Goal: Task Accomplishment & Management: Manage account settings

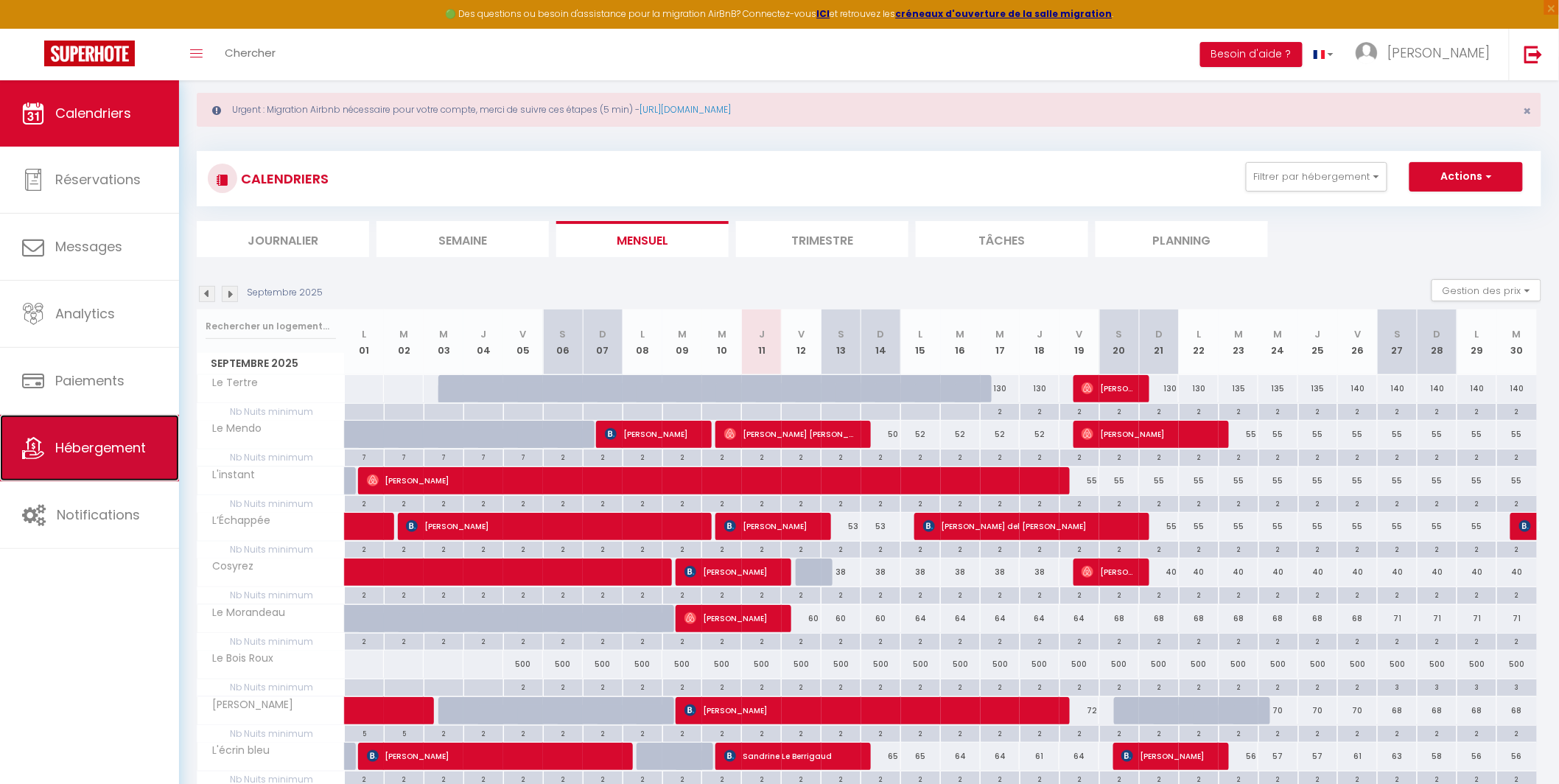
click at [125, 454] on span "Hébergement" at bounding box center [100, 447] width 90 height 18
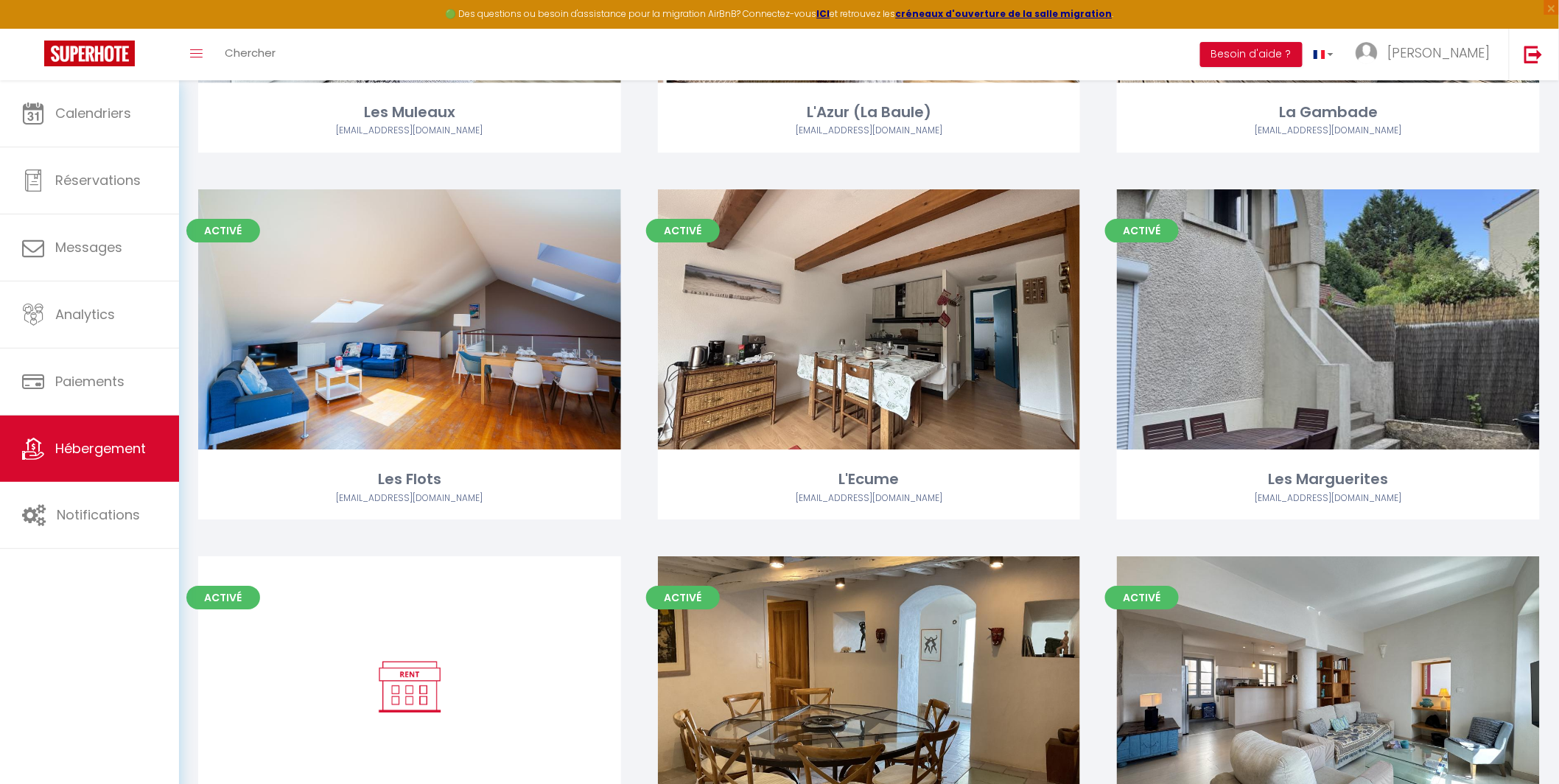
scroll to position [2125, 0]
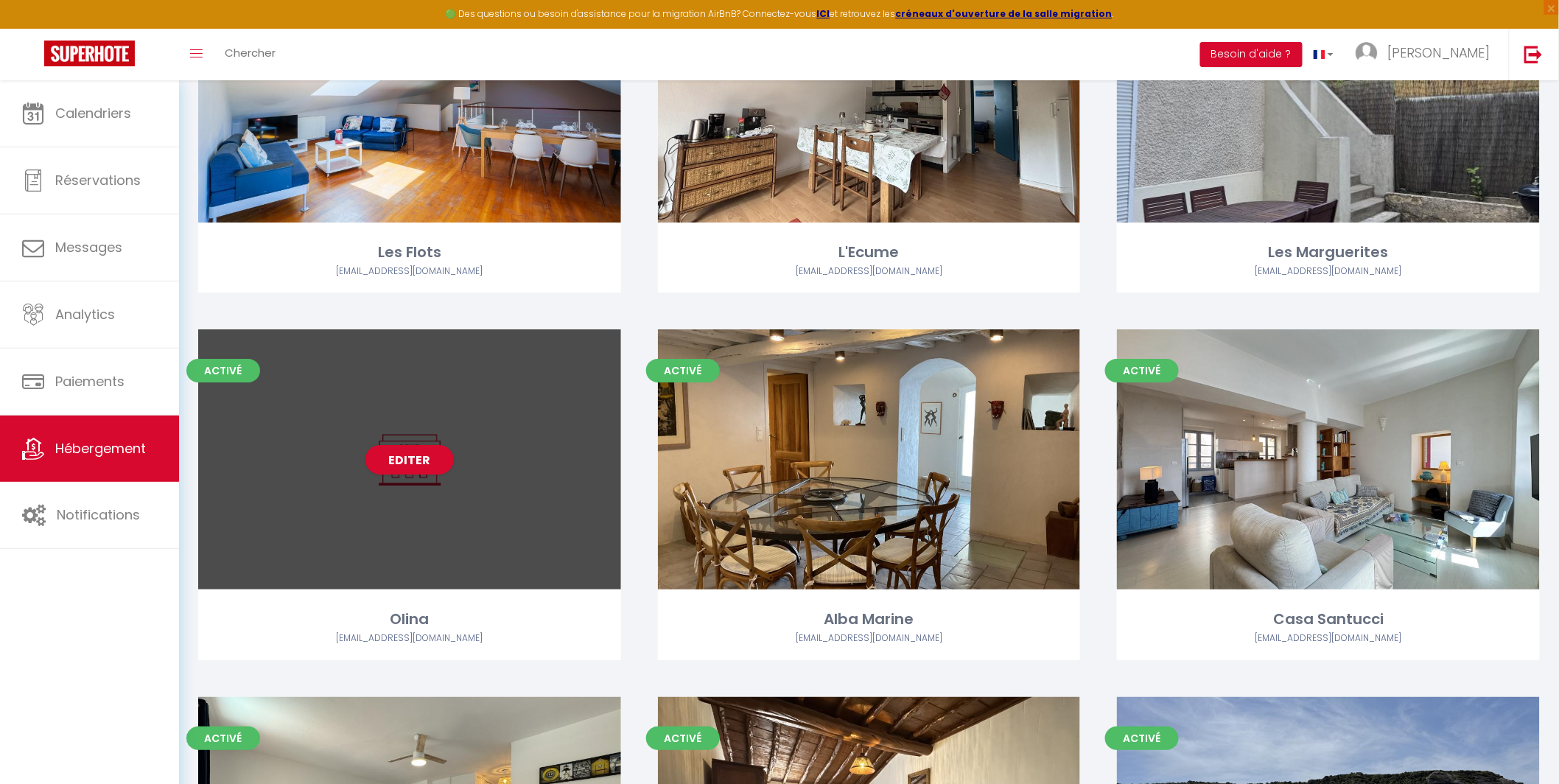
click at [488, 495] on div "Editer" at bounding box center [409, 459] width 423 height 260
click at [419, 472] on link "Editer" at bounding box center [409, 460] width 89 height 29
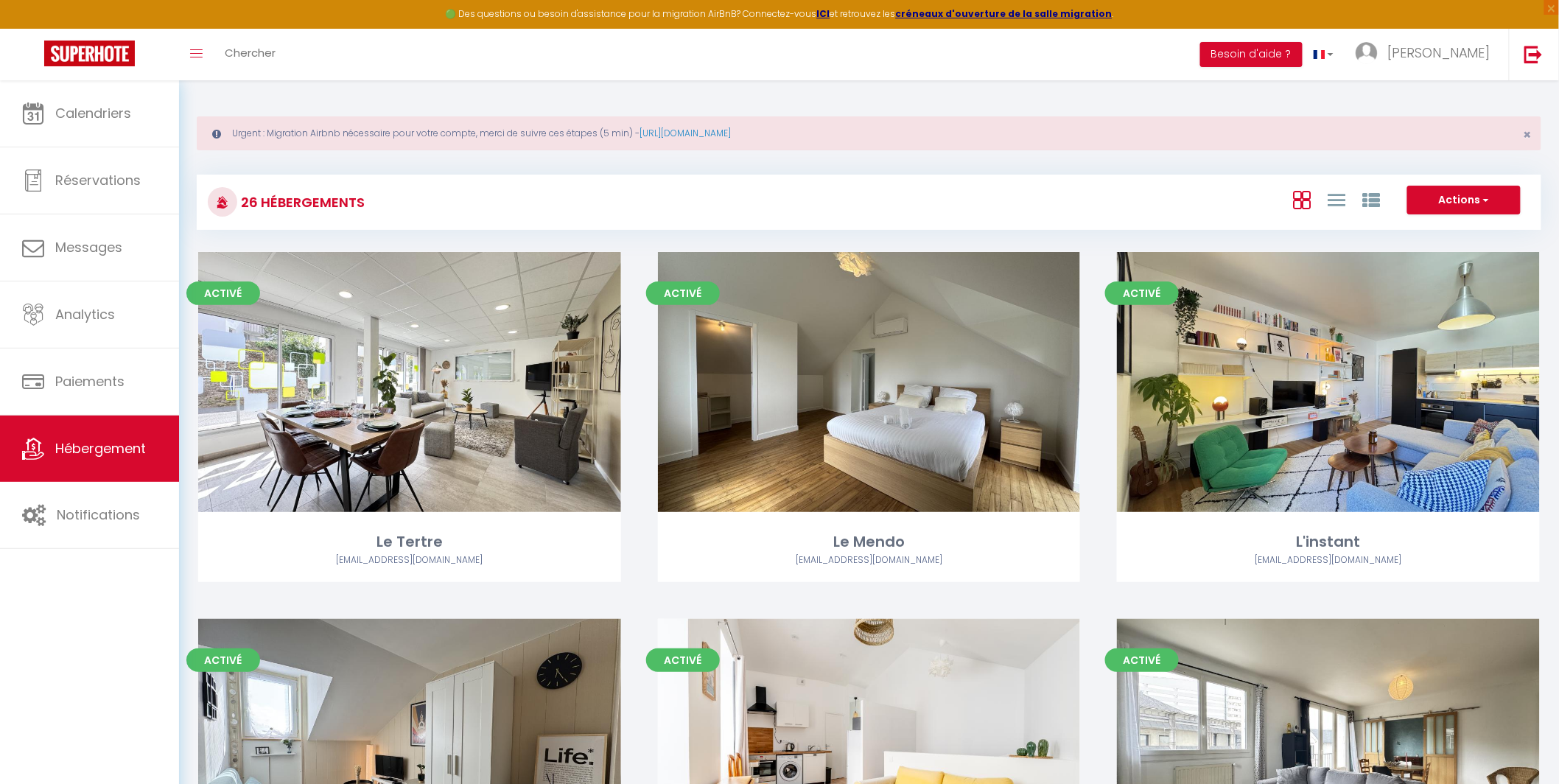
select select "3"
select select "2"
select select "1"
select select
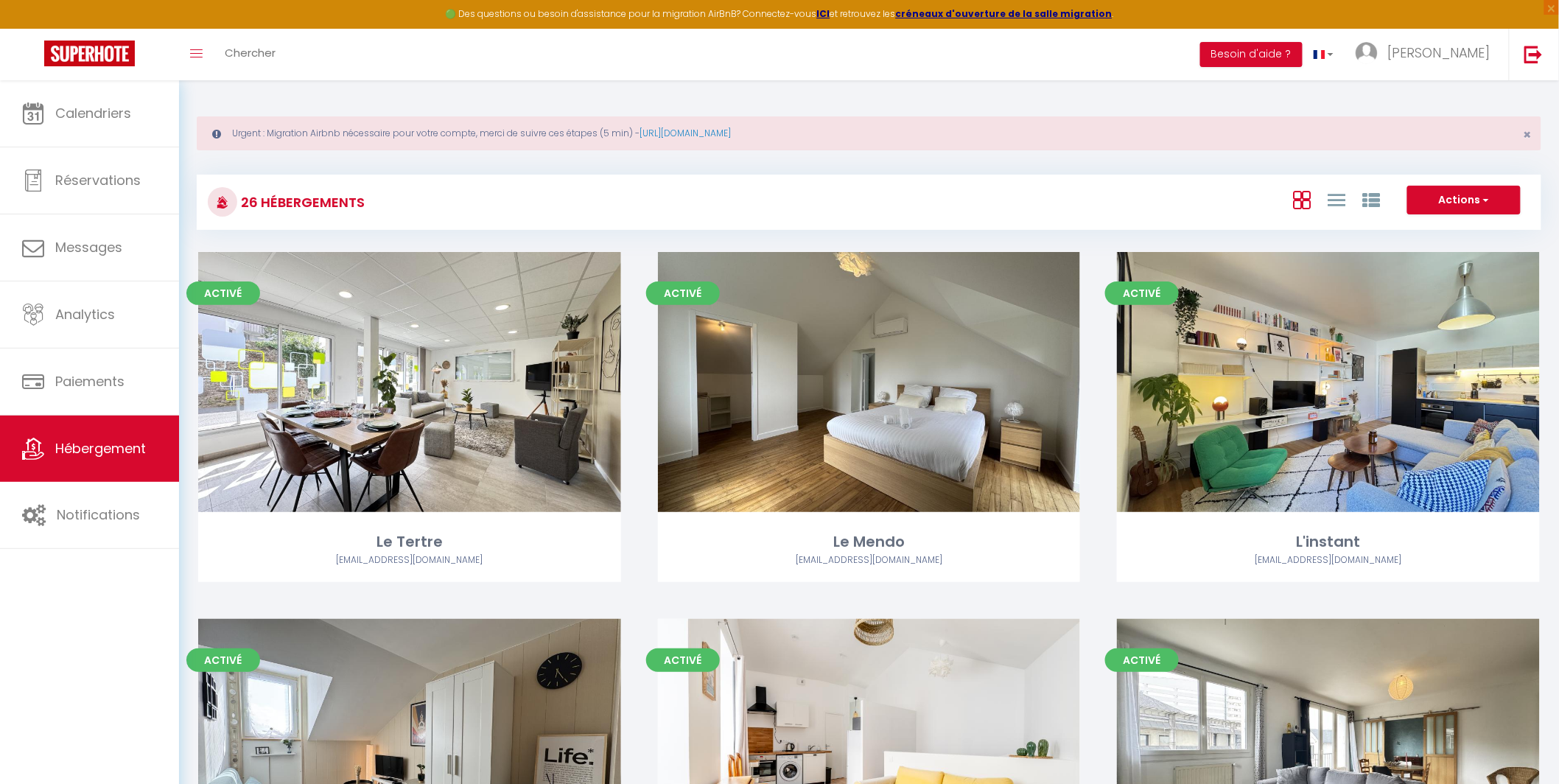
select select "28"
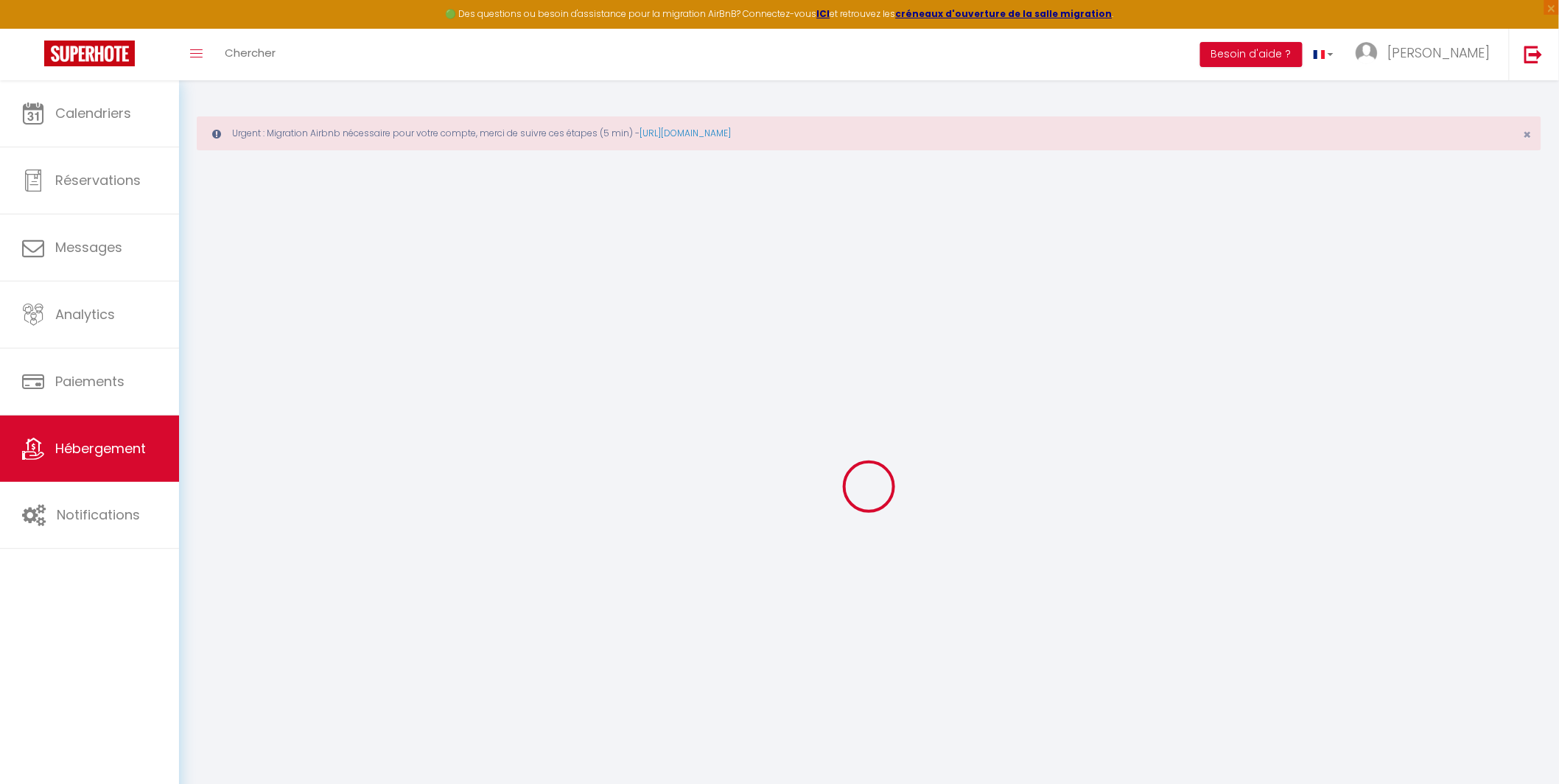
select select
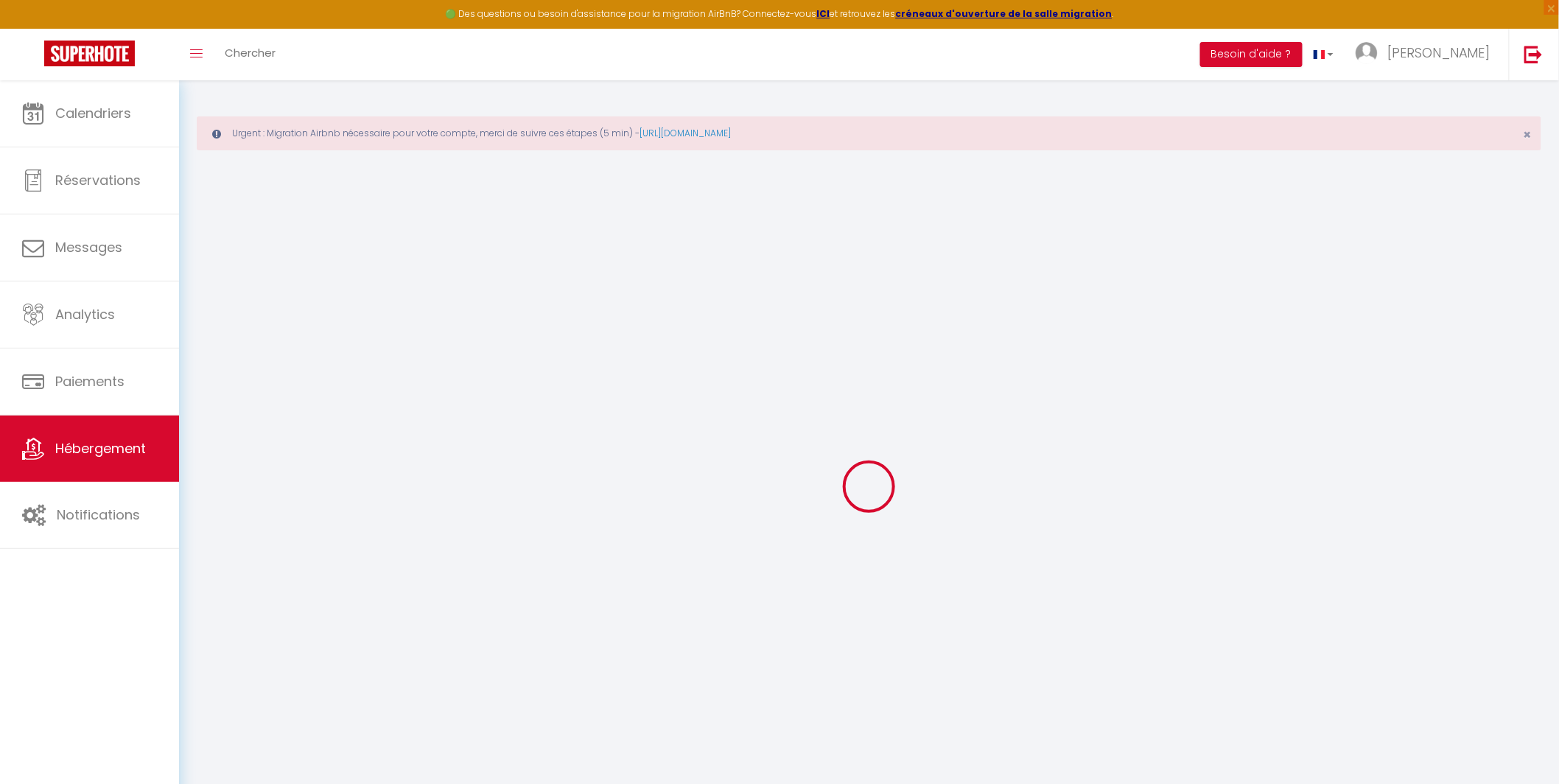
select select
checkbox input "false"
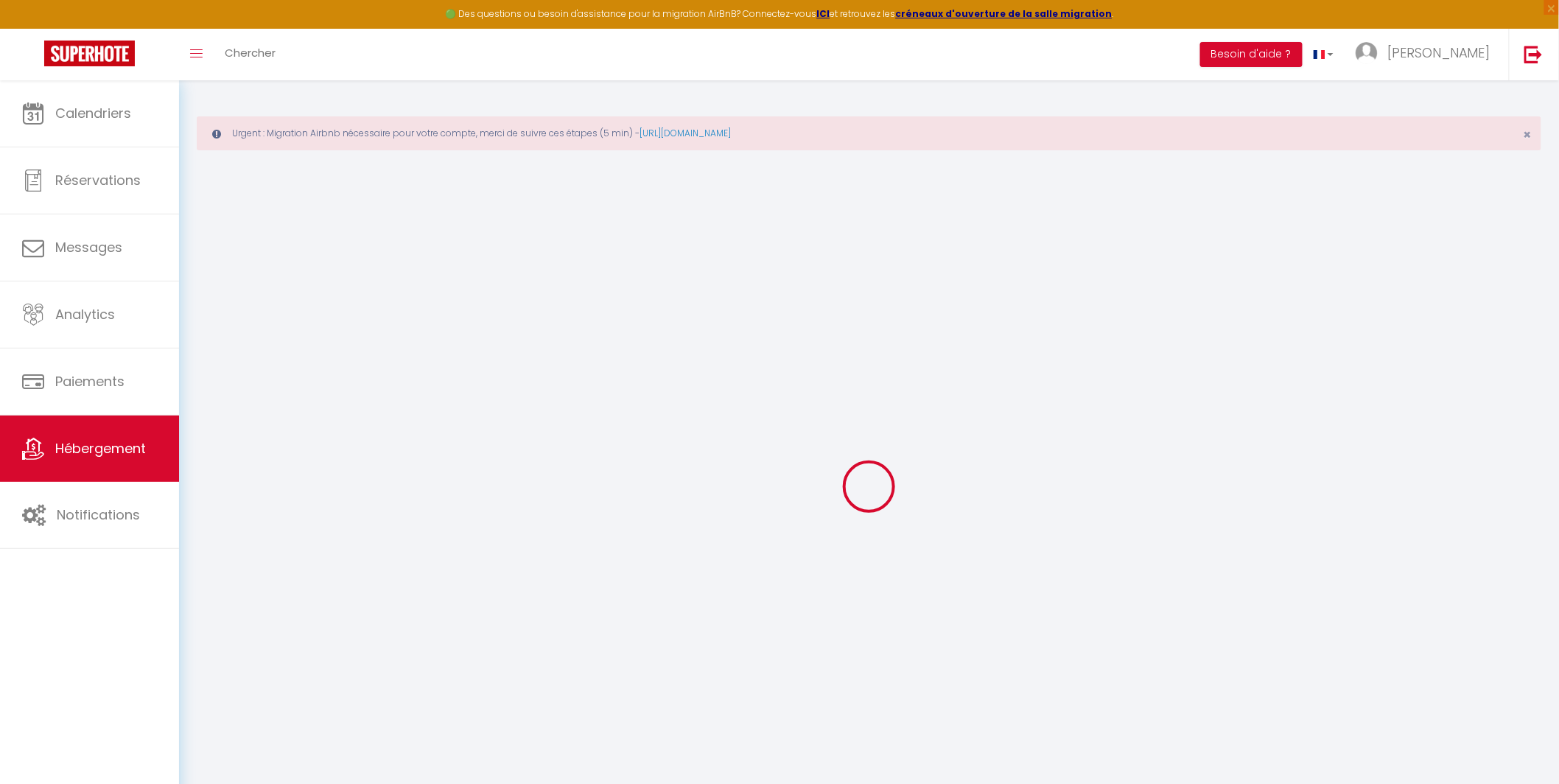
select select
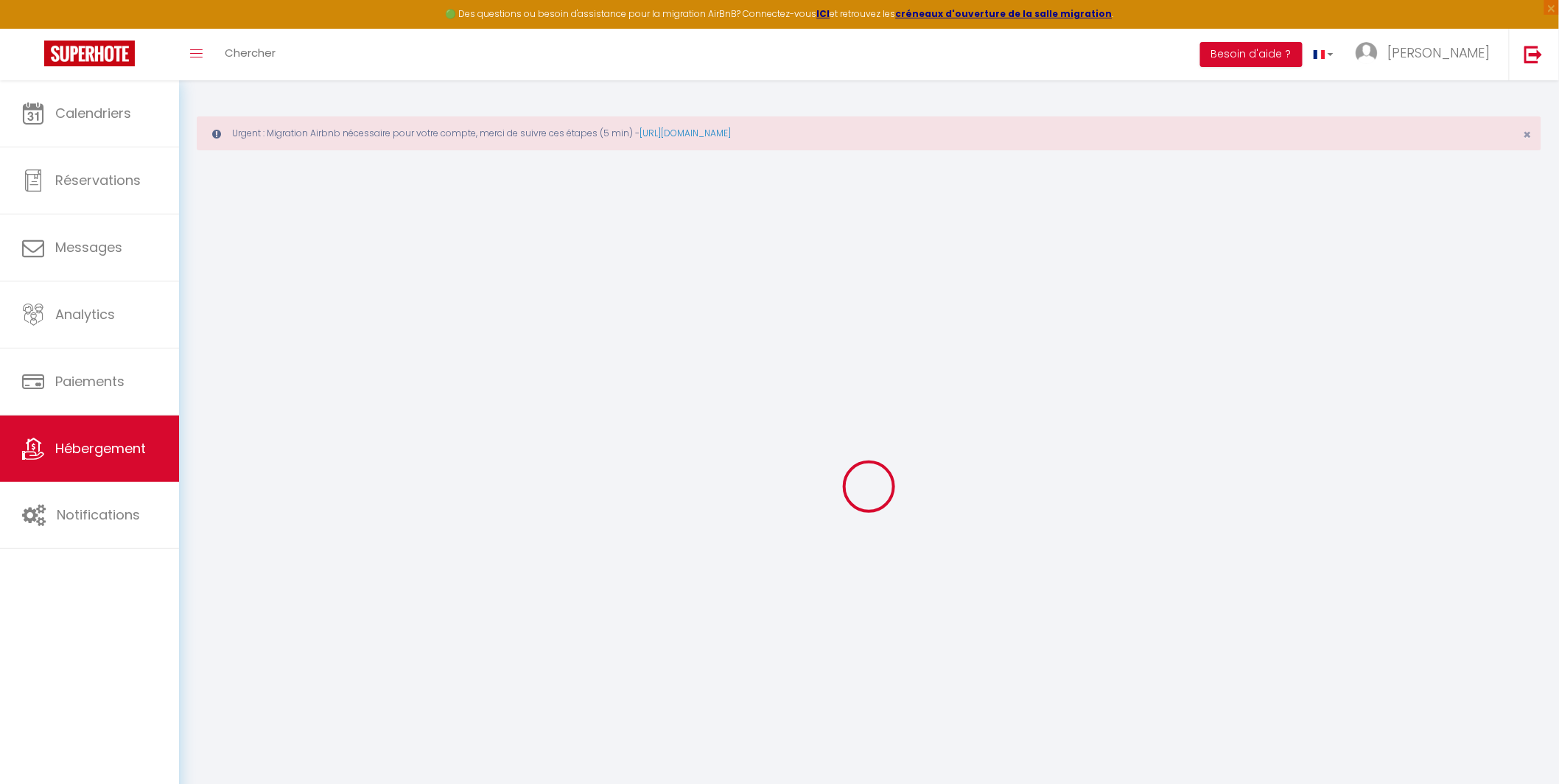
select select
checkbox input "false"
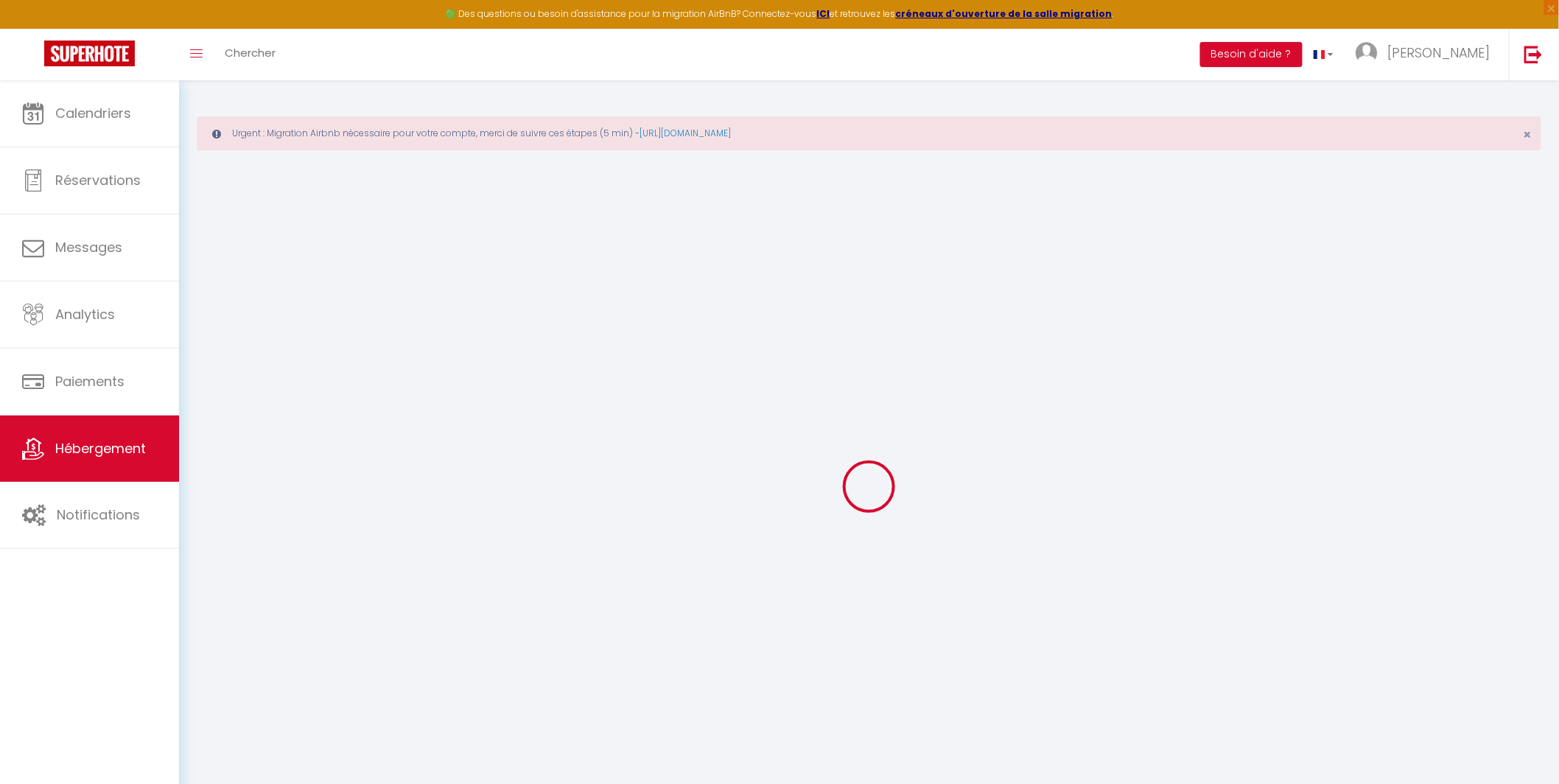
checkbox input "false"
select select
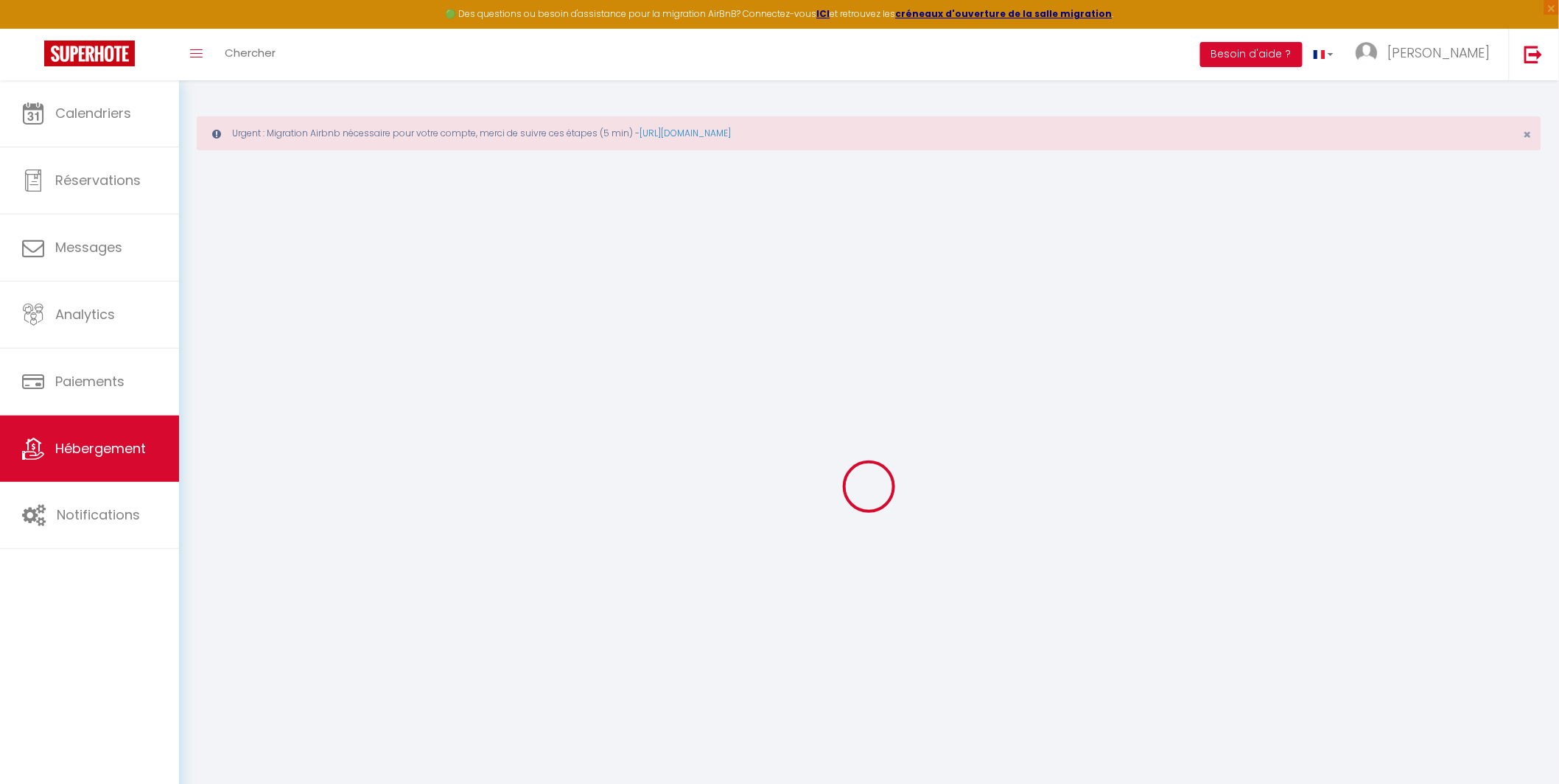
select select
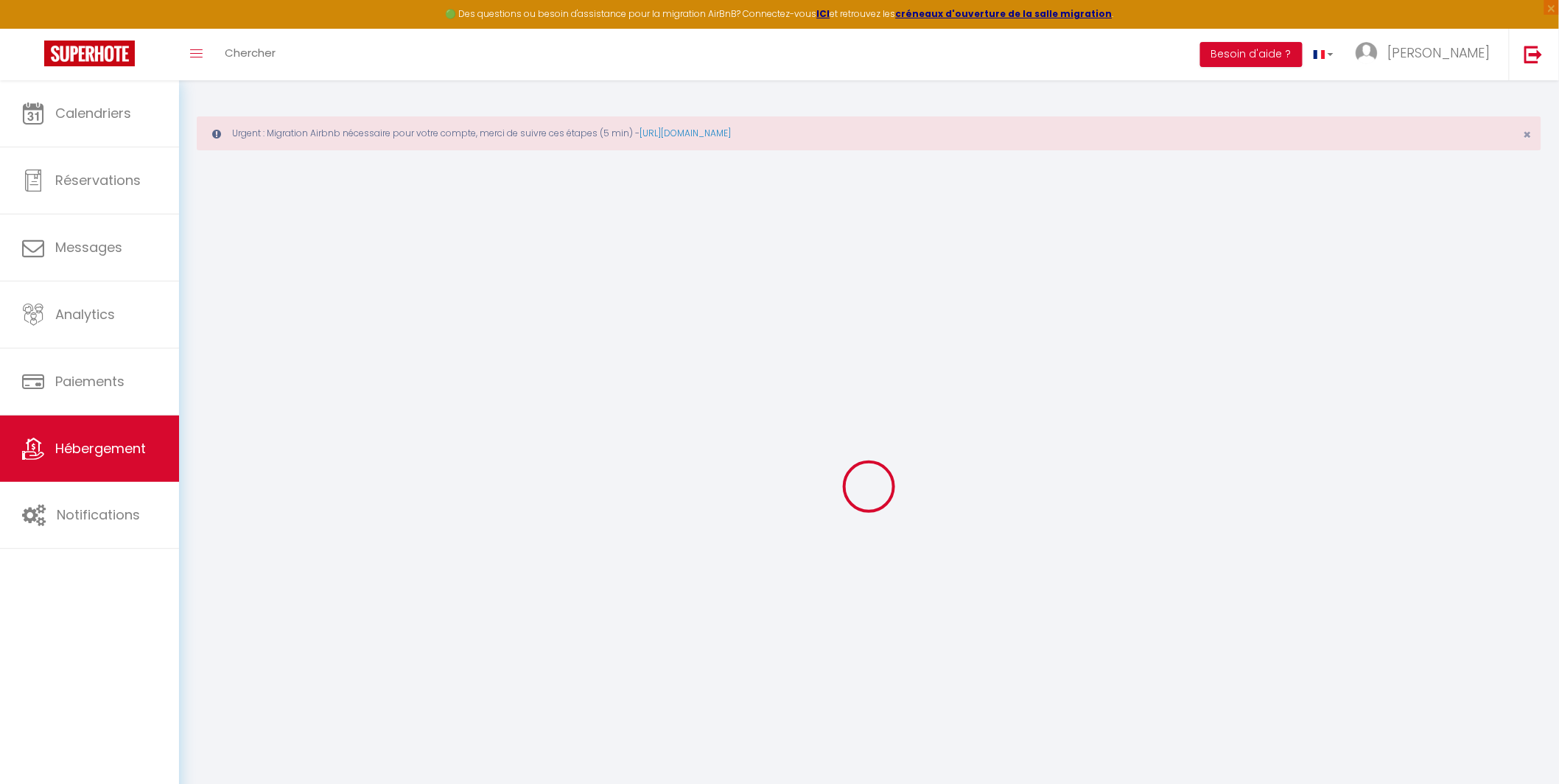
checkbox input "false"
select select
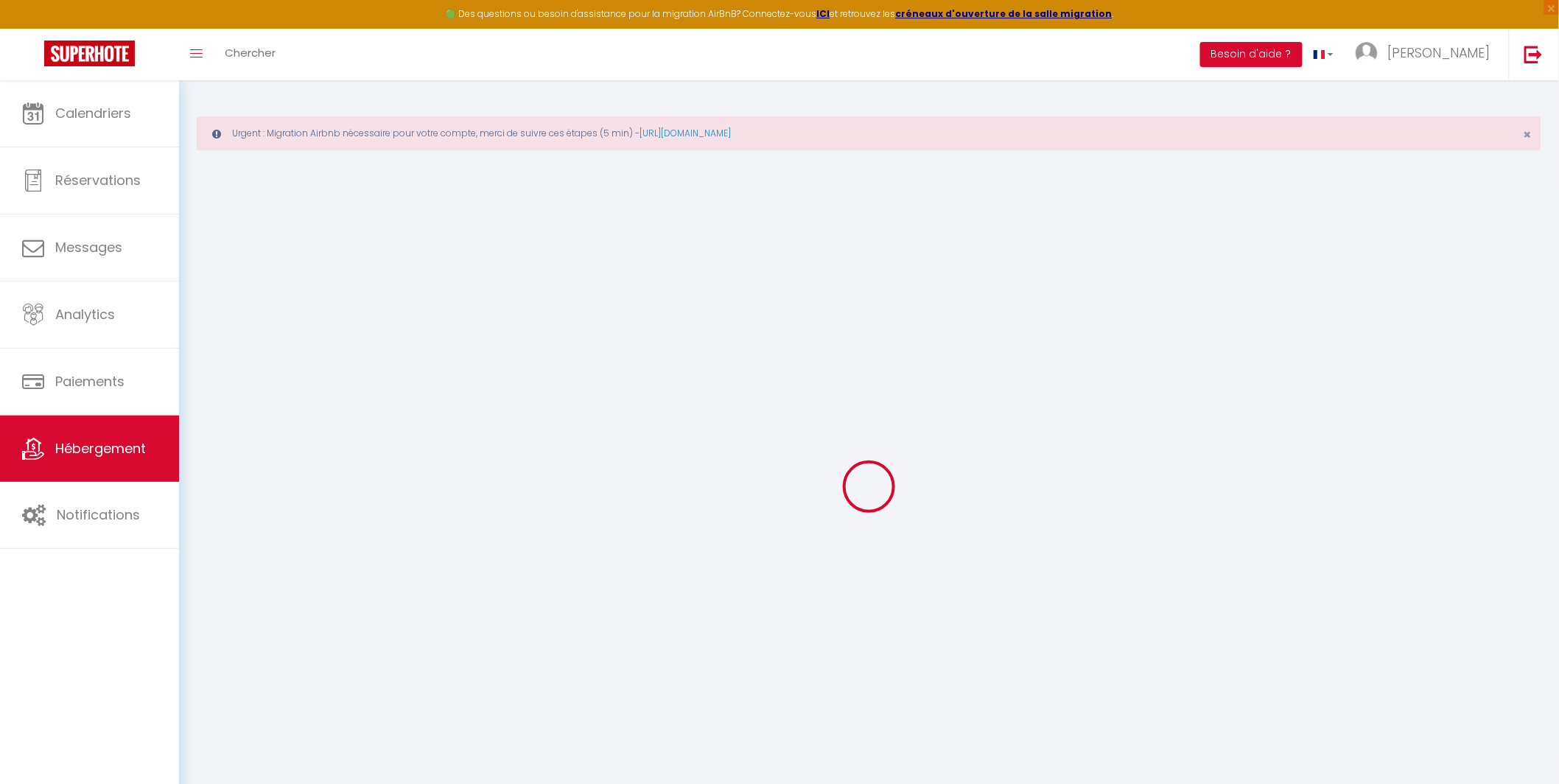
select select
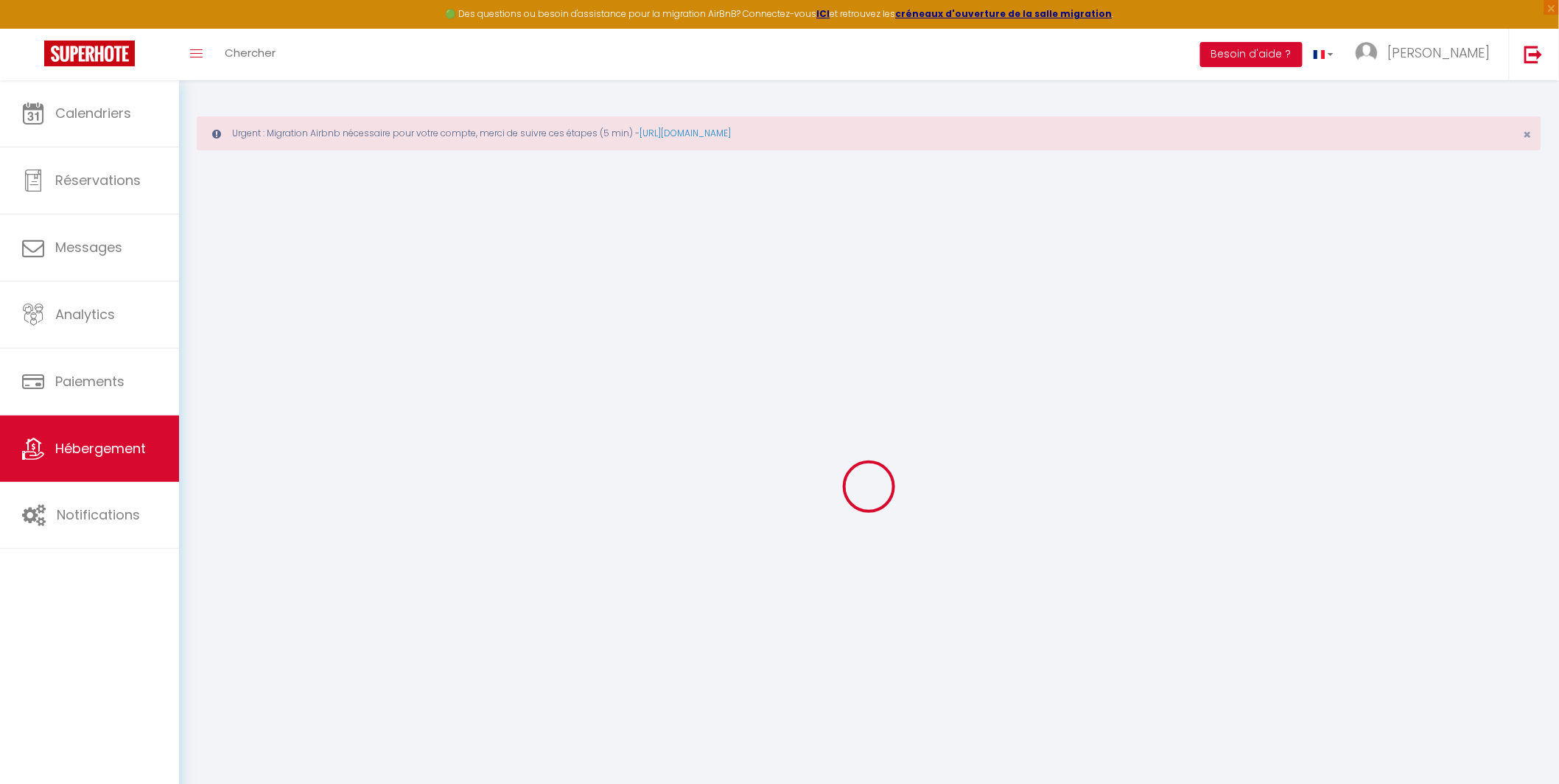
select select
checkbox input "false"
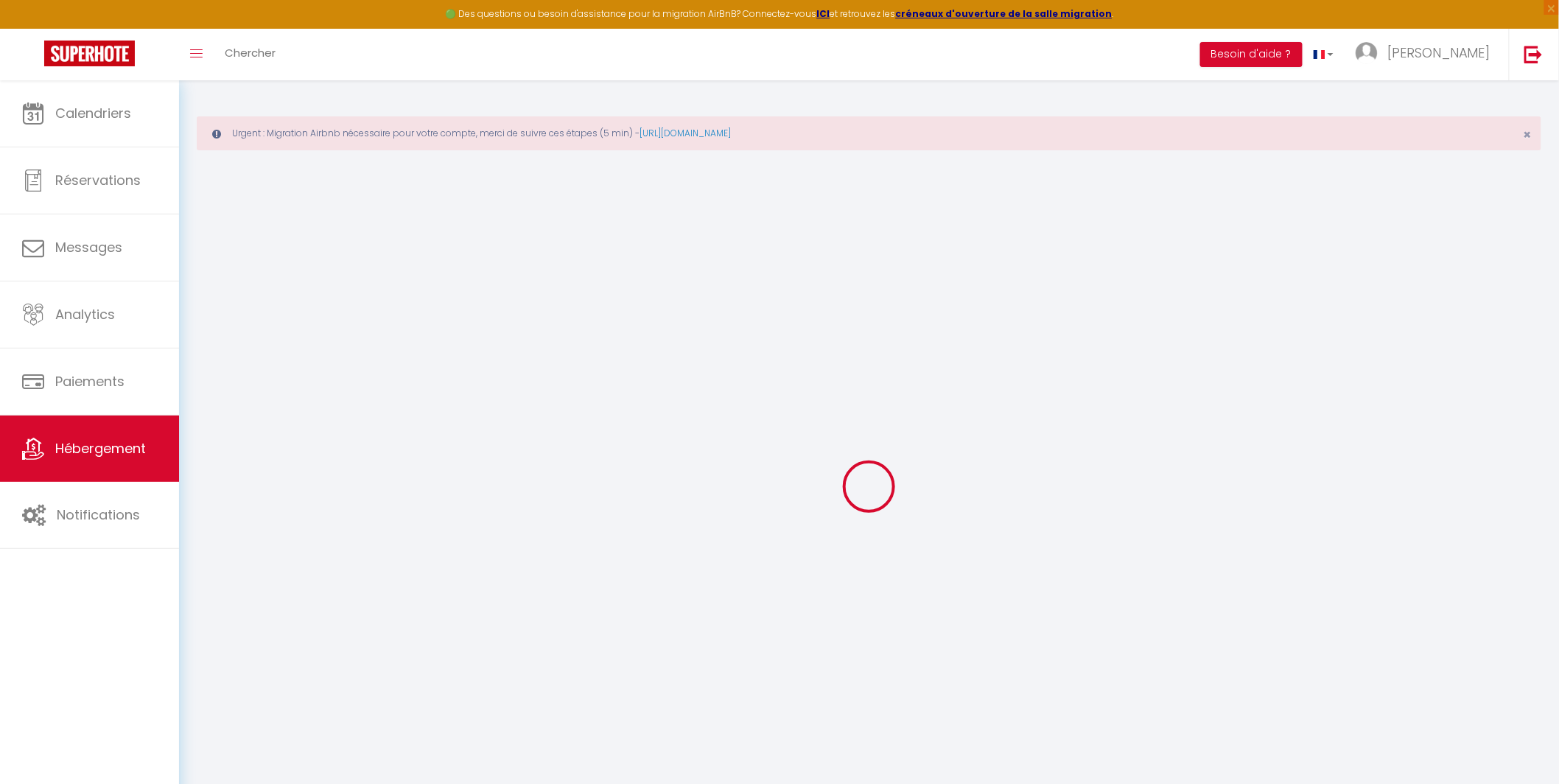
checkbox input "false"
select select
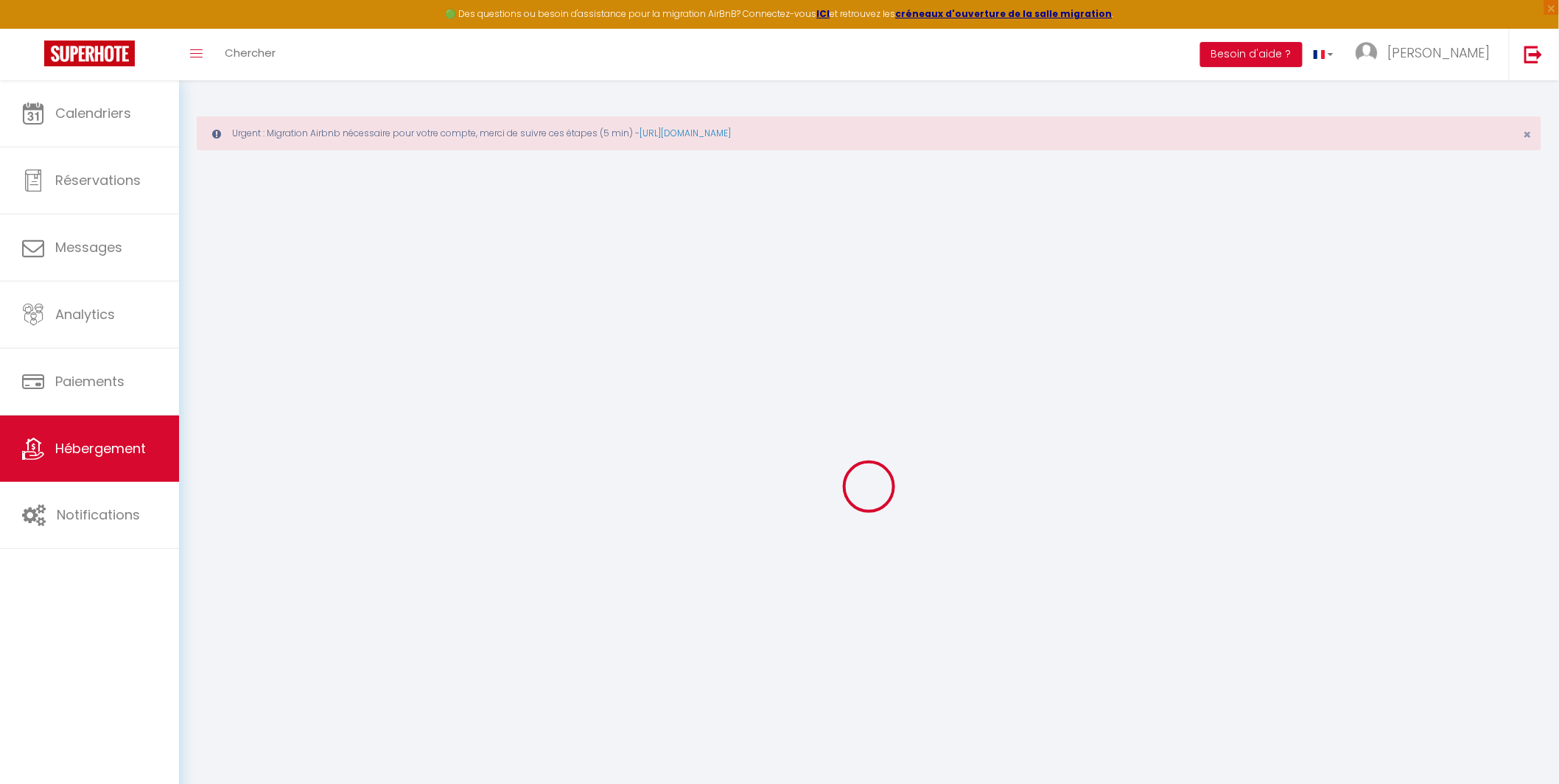
select select
checkbox input "false"
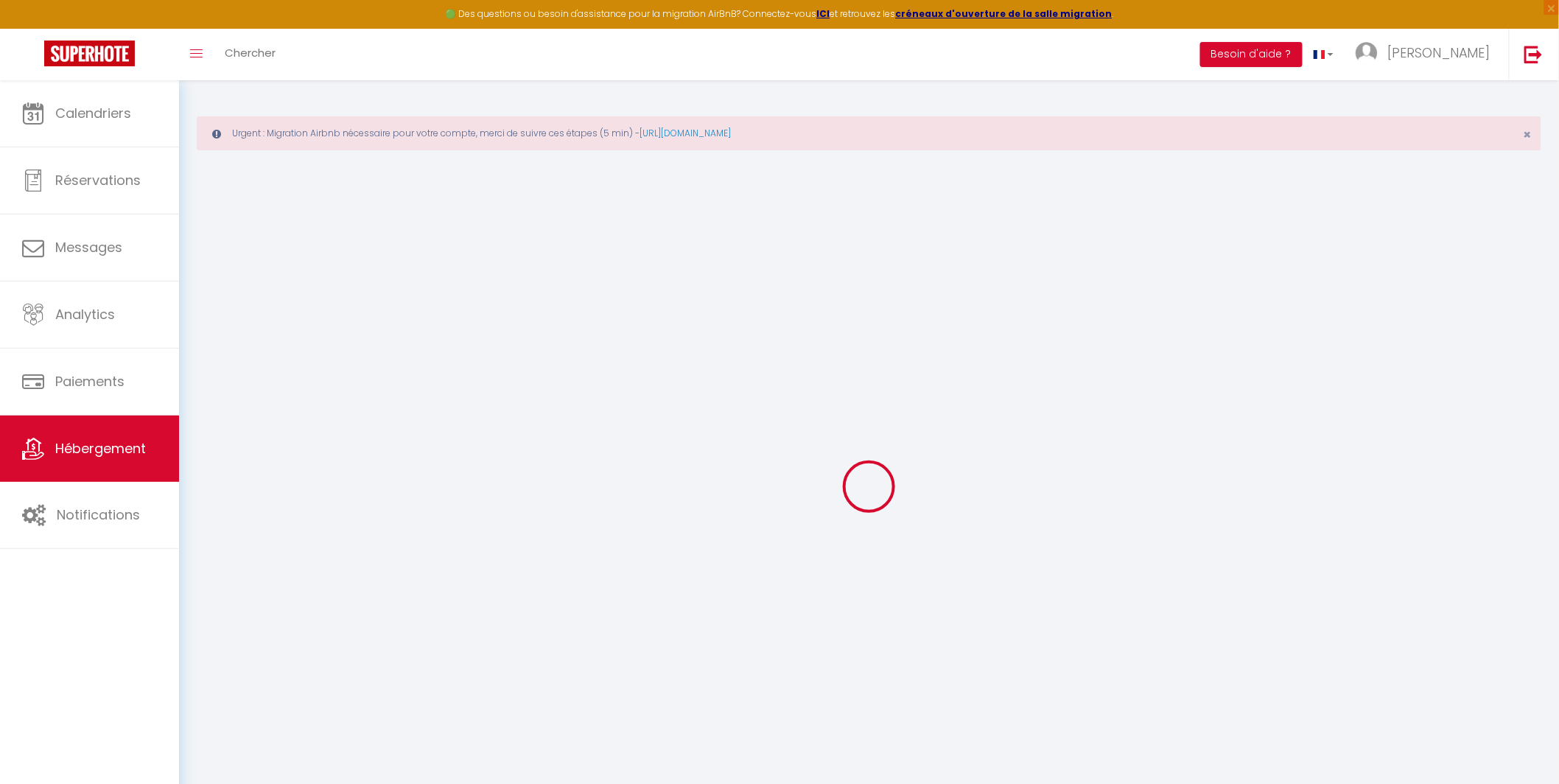
checkbox input "false"
select select
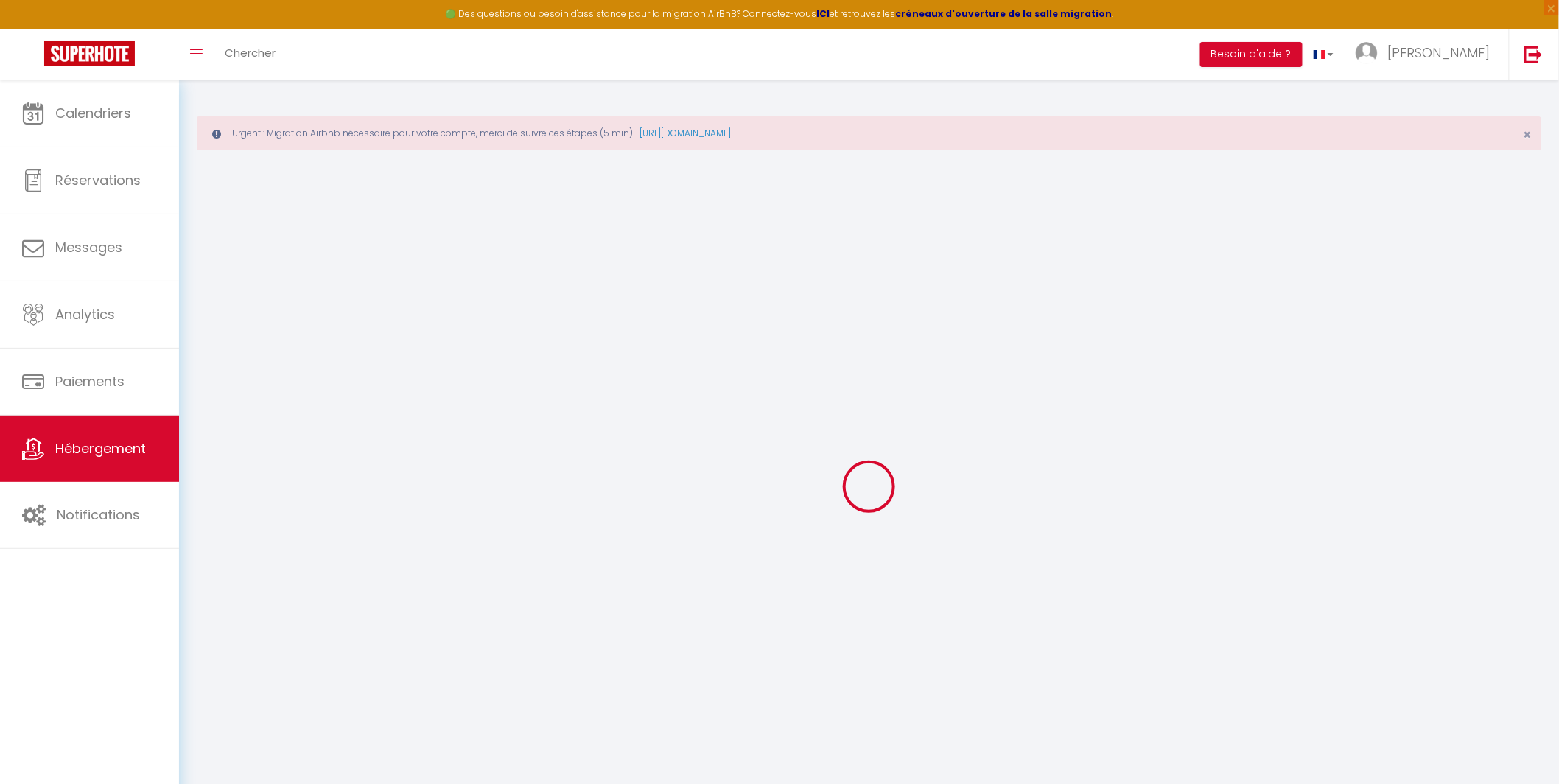
type input "Olina"
type input "Blandine"
type input "Meliand"
type input "[STREET_ADDRESS]"
type input "85180"
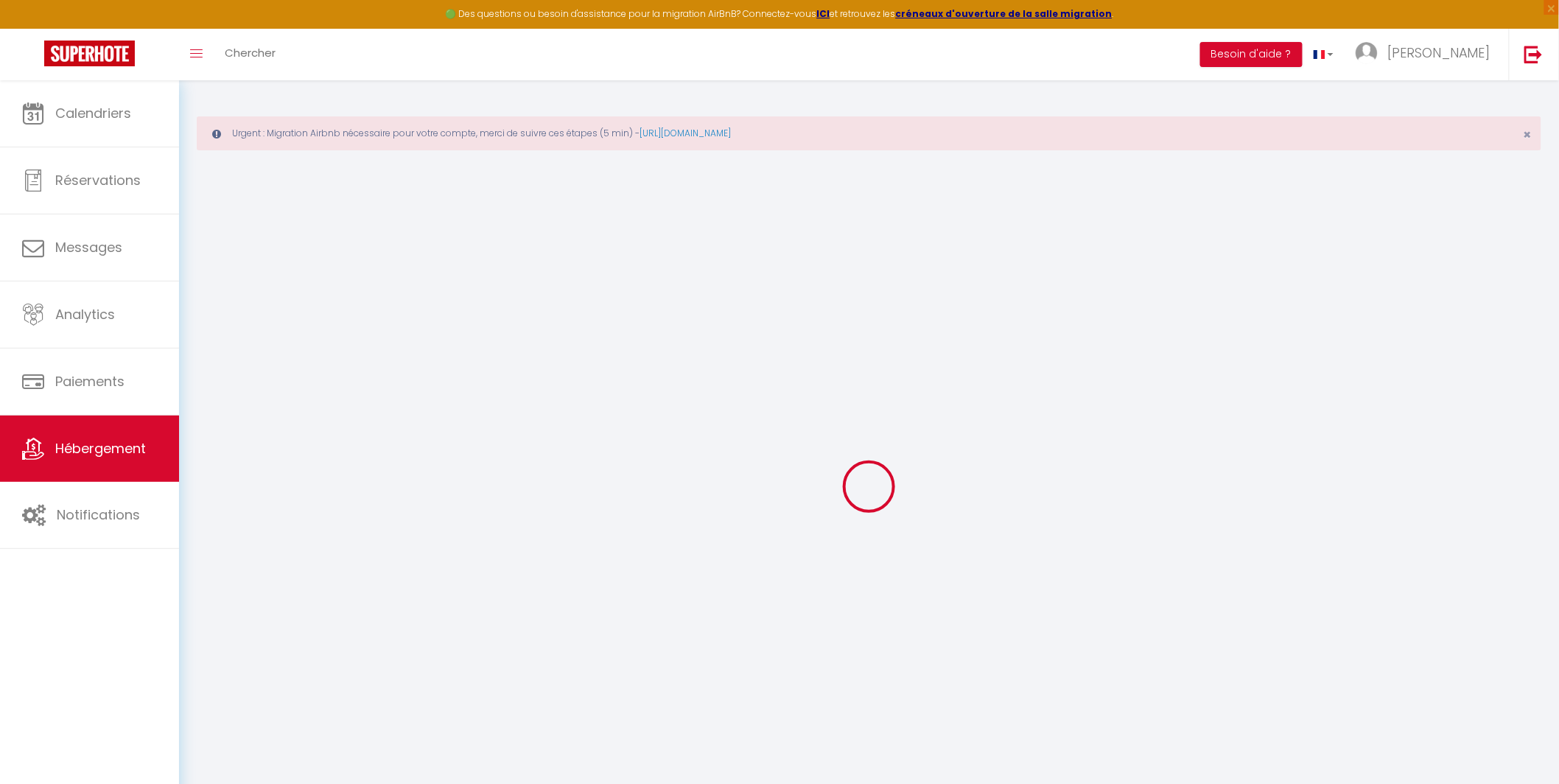
type input "Les Sables d'Olonne"
type input "35"
select select
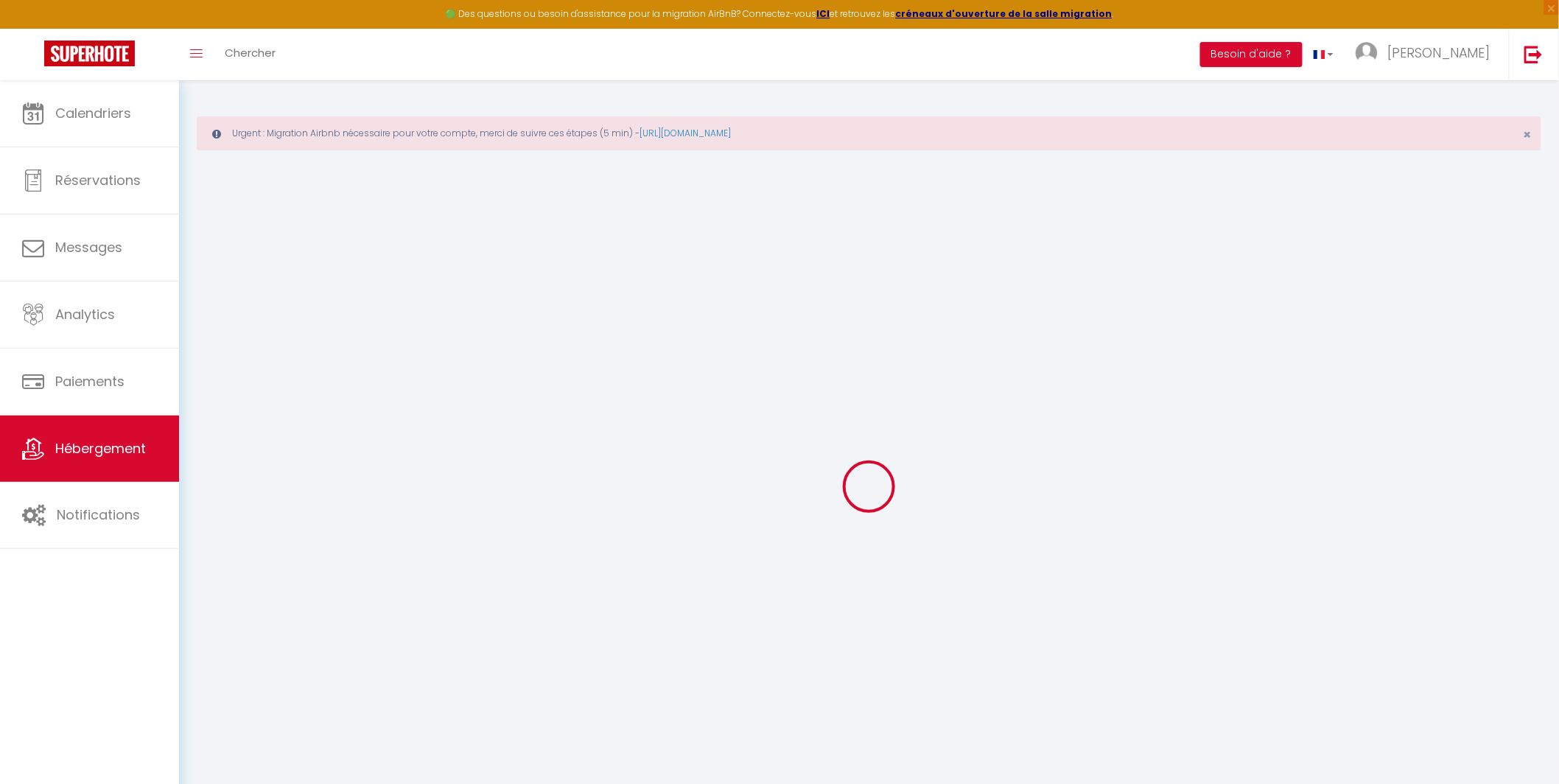
select select
type input "[STREET_ADDRESS]"
type input "85180"
type input "Les Sables d'Olonne"
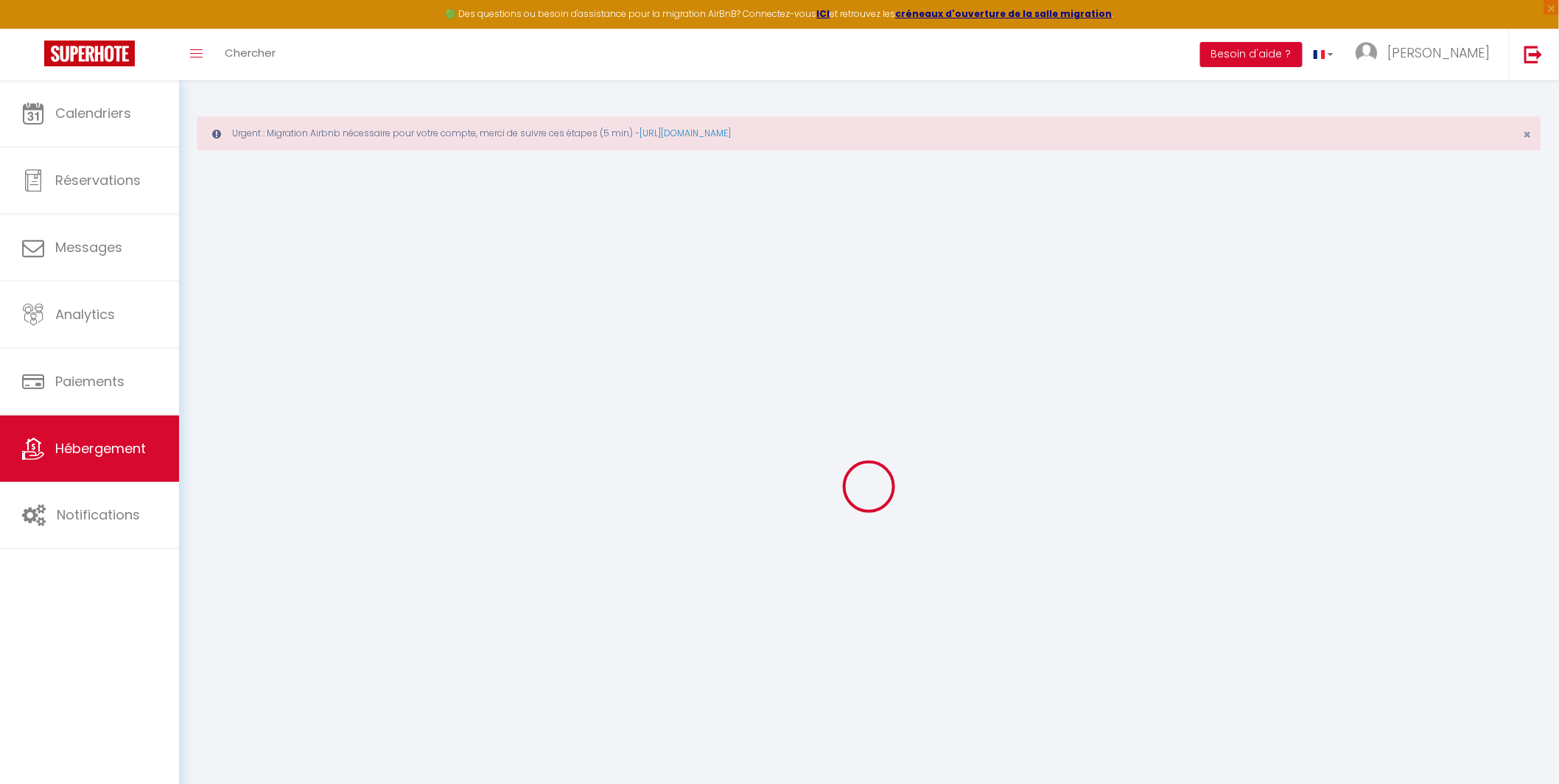
type input "[PERSON_NAME][EMAIL_ADDRESS][DOMAIN_NAME]"
select select
checkbox input "false"
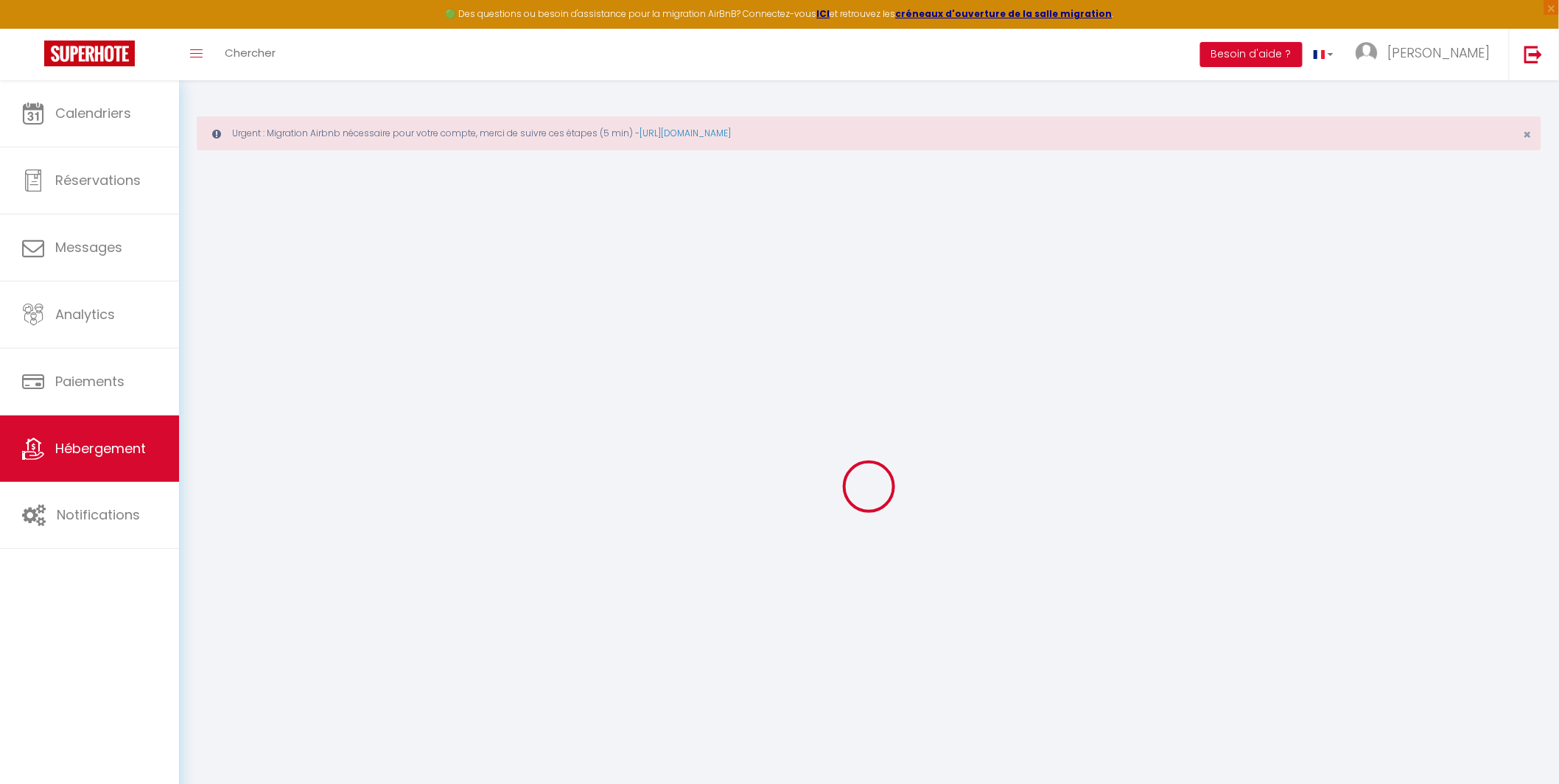
checkbox input "false"
type input "35"
type input "0"
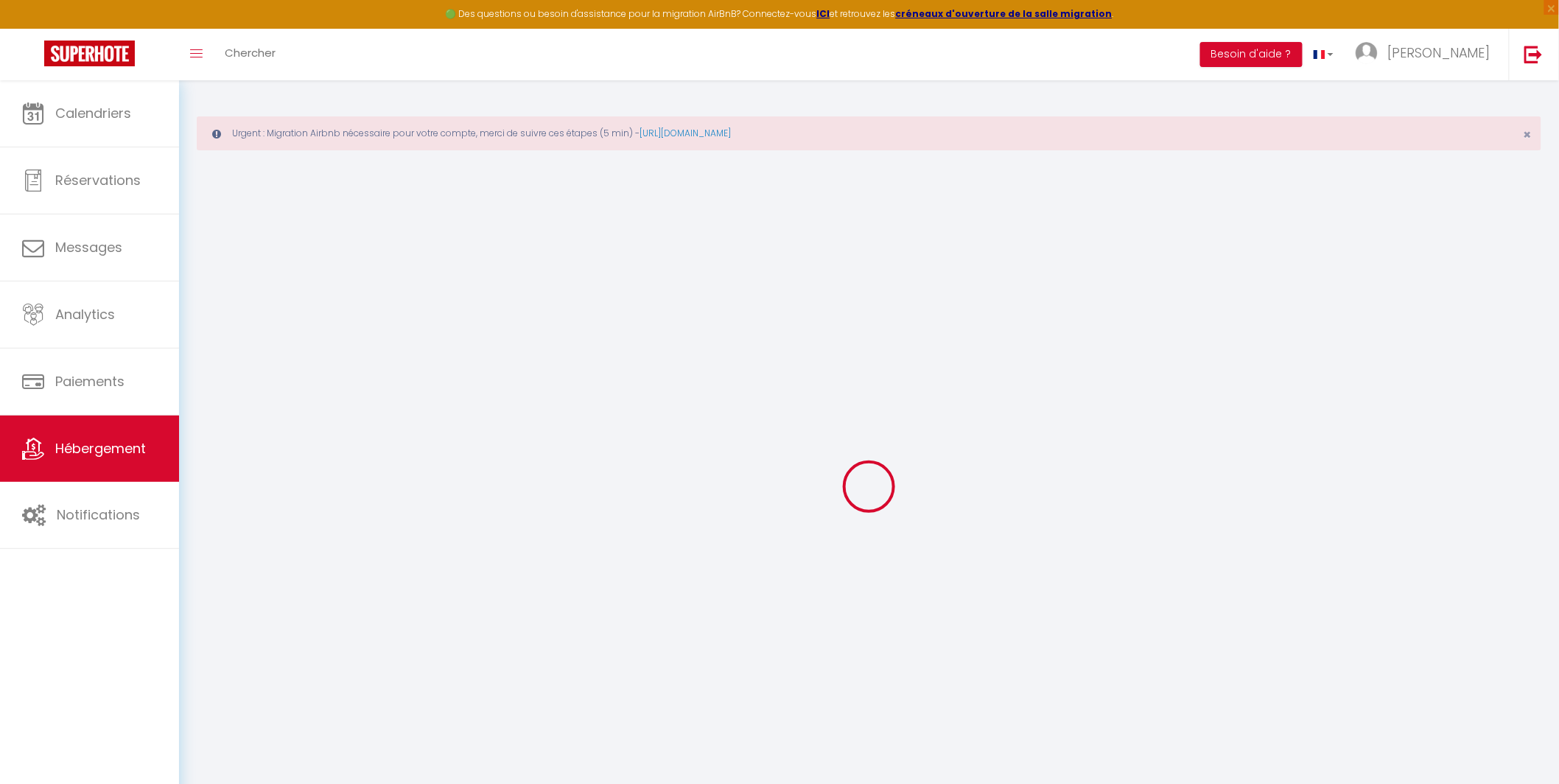
select select
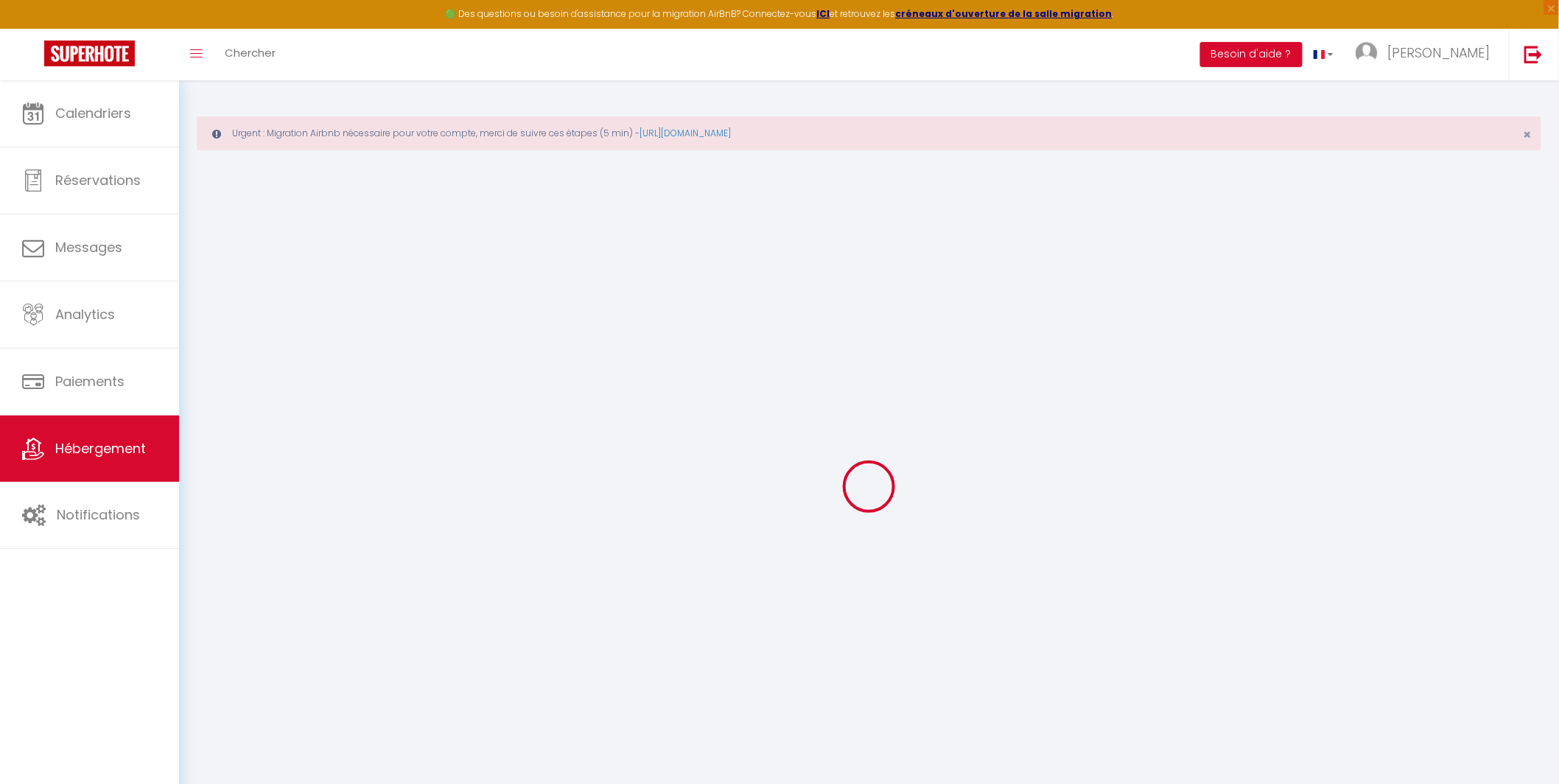
select select
checkbox input "false"
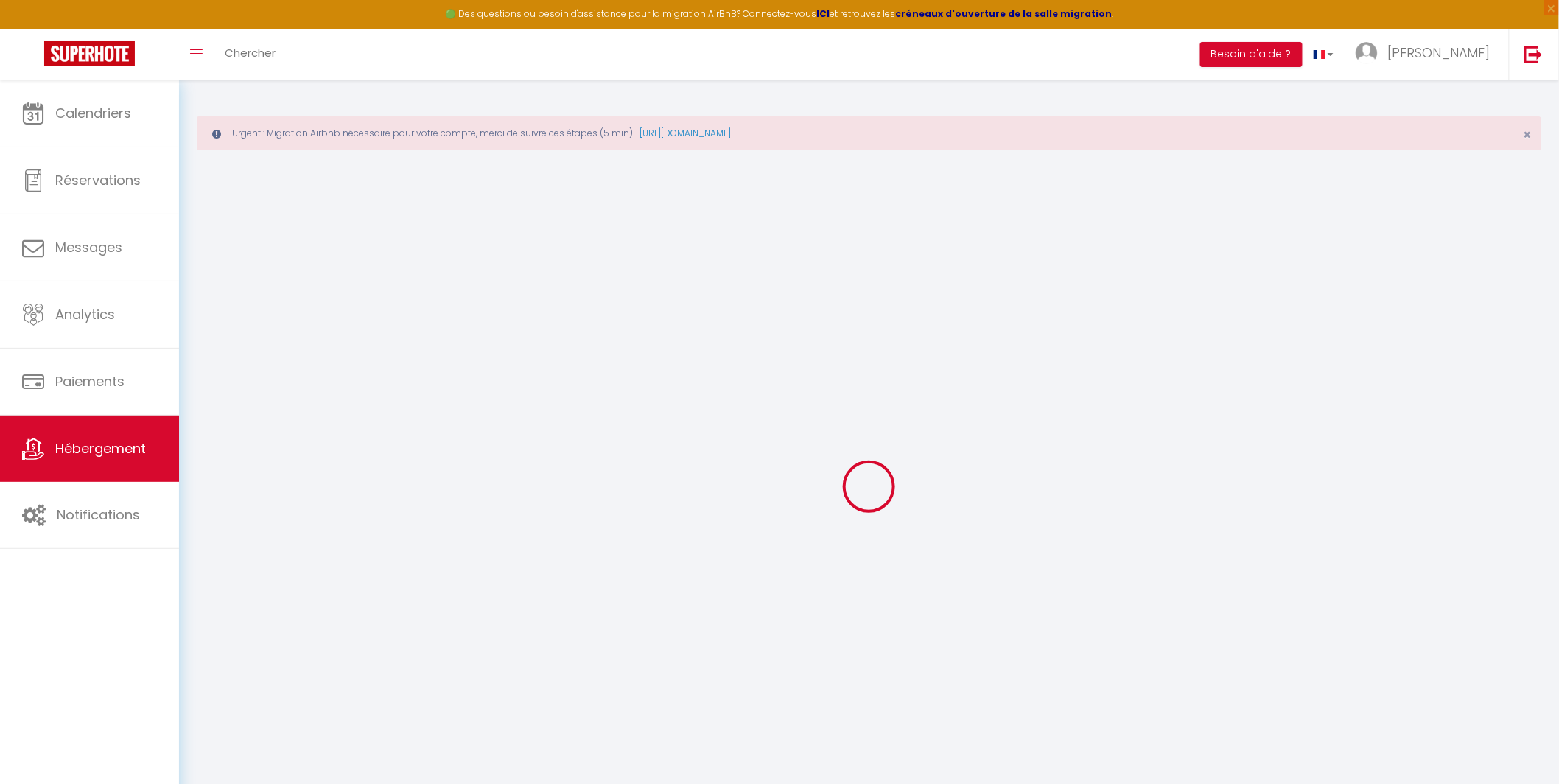
select select
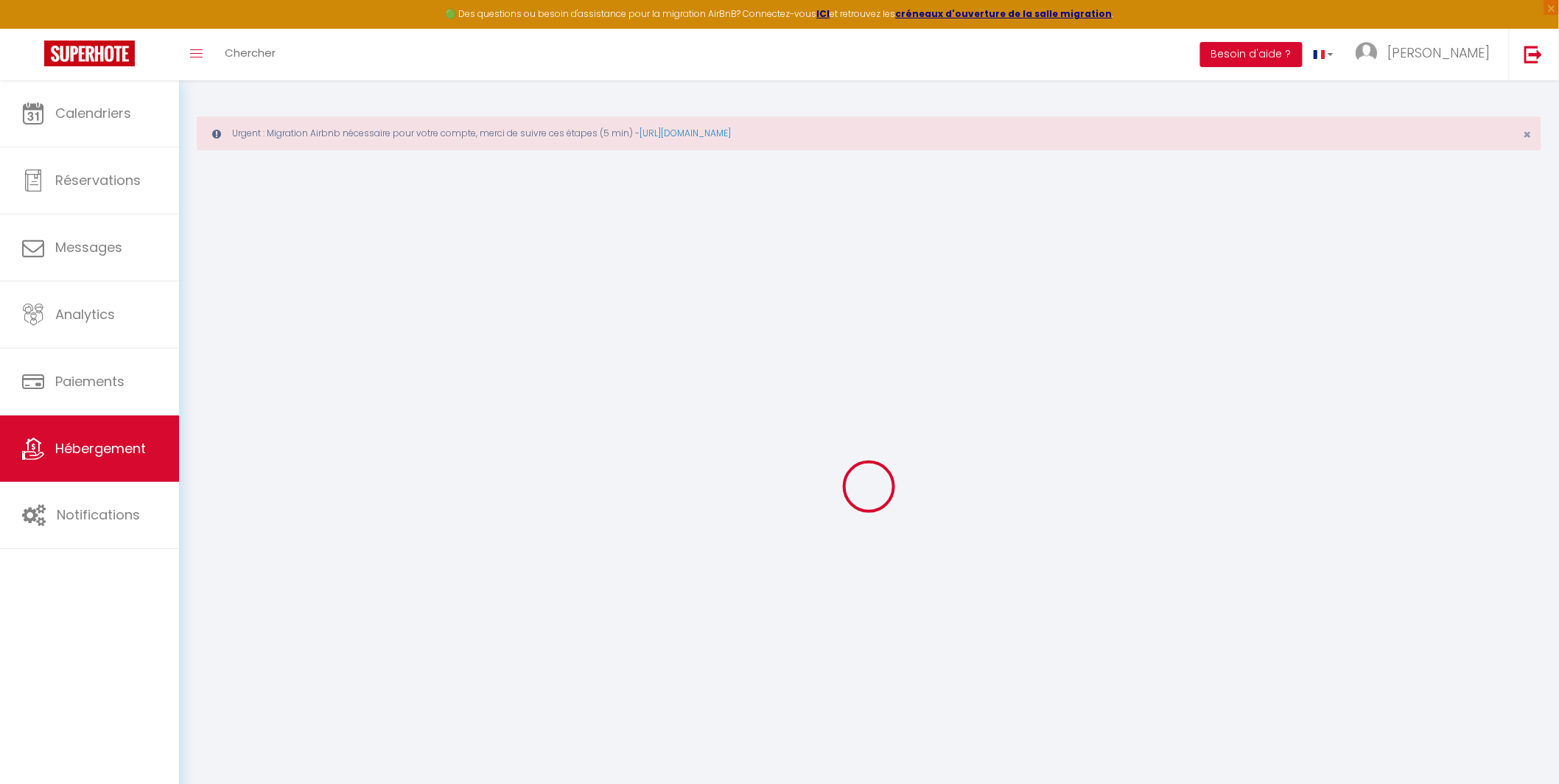
select select
checkbox input "false"
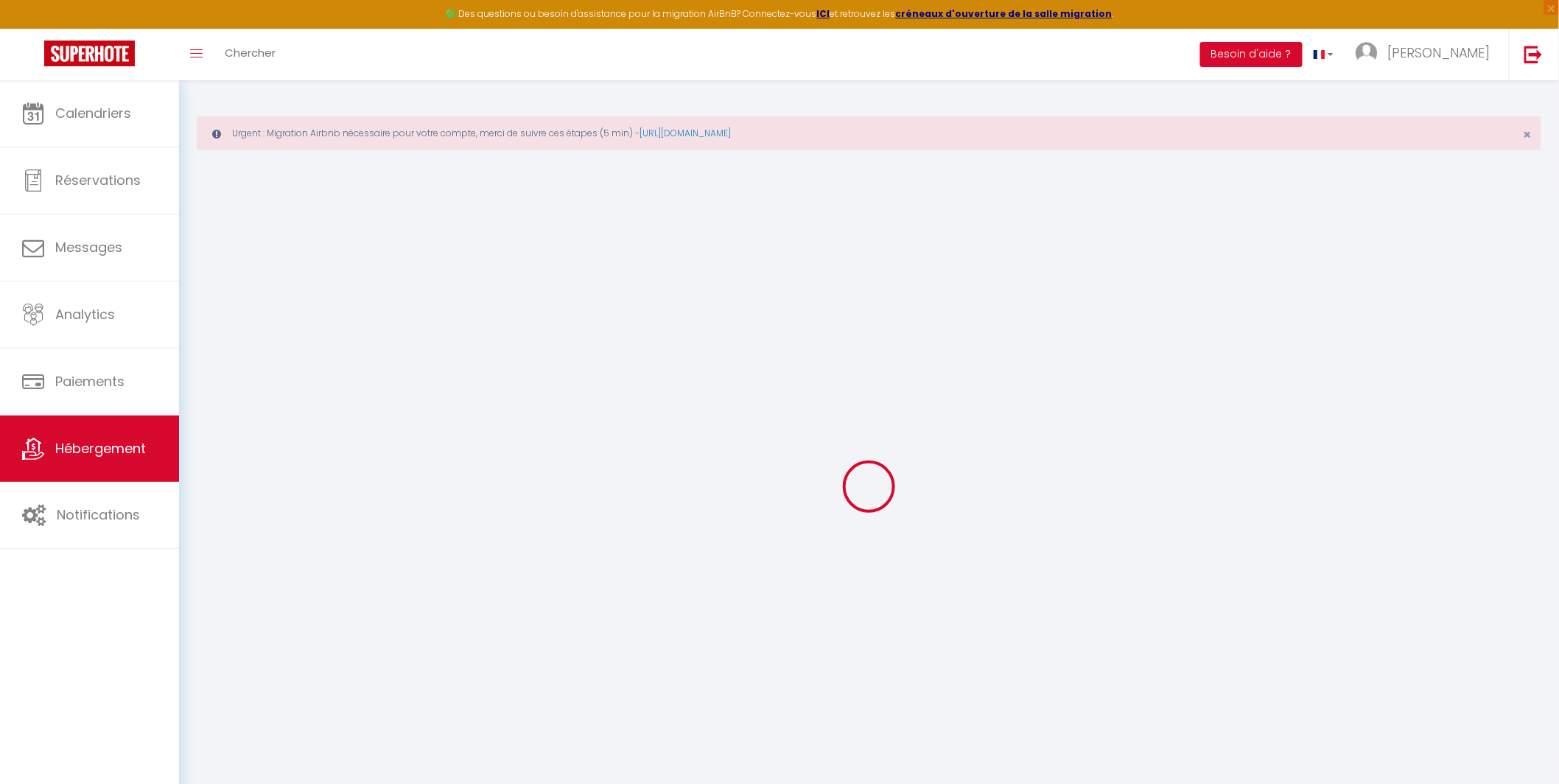
select select
checkbox input "false"
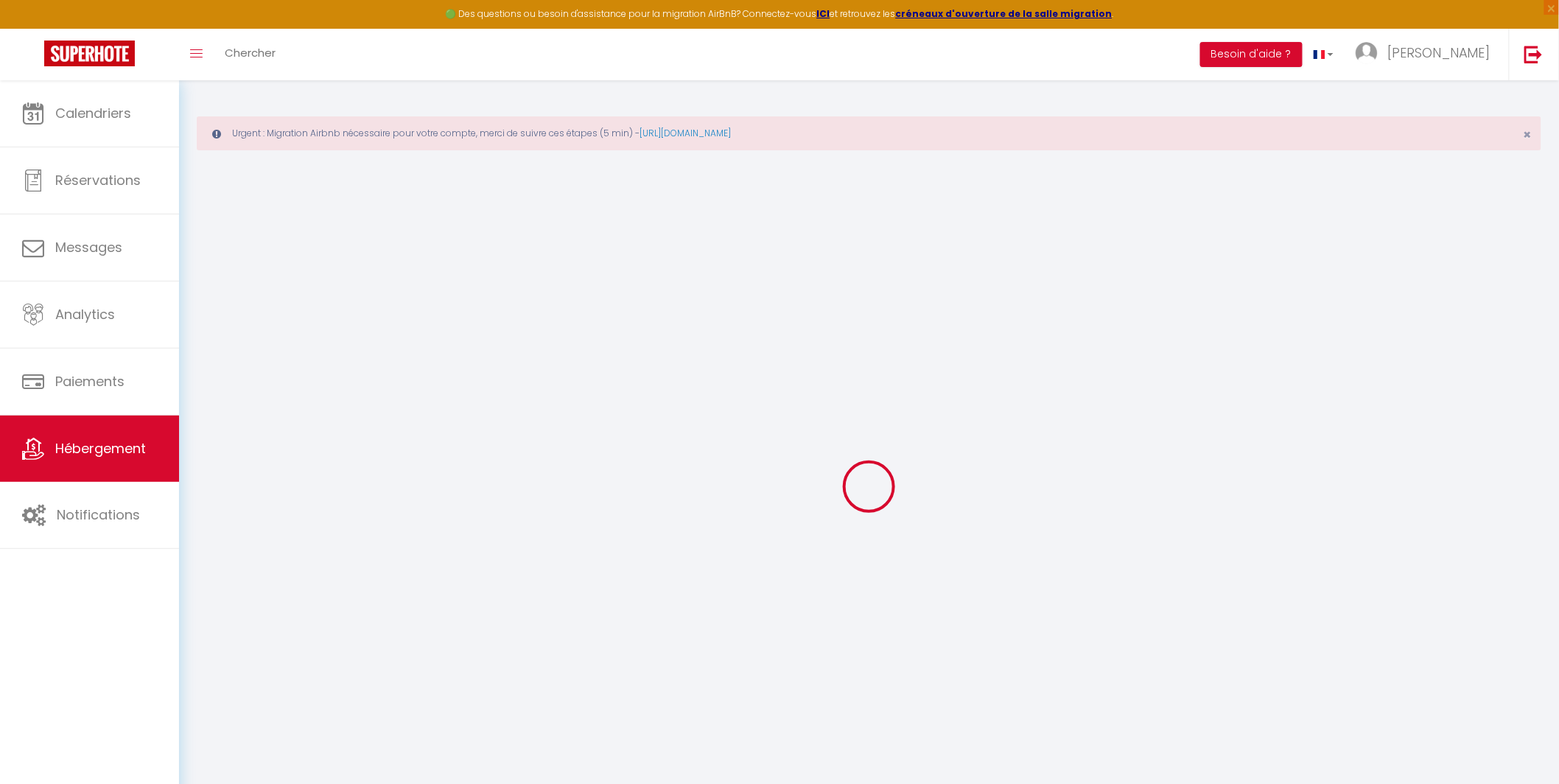
select select "16:00"
select select "23:45"
select select "11:00"
select select "30"
select select "120"
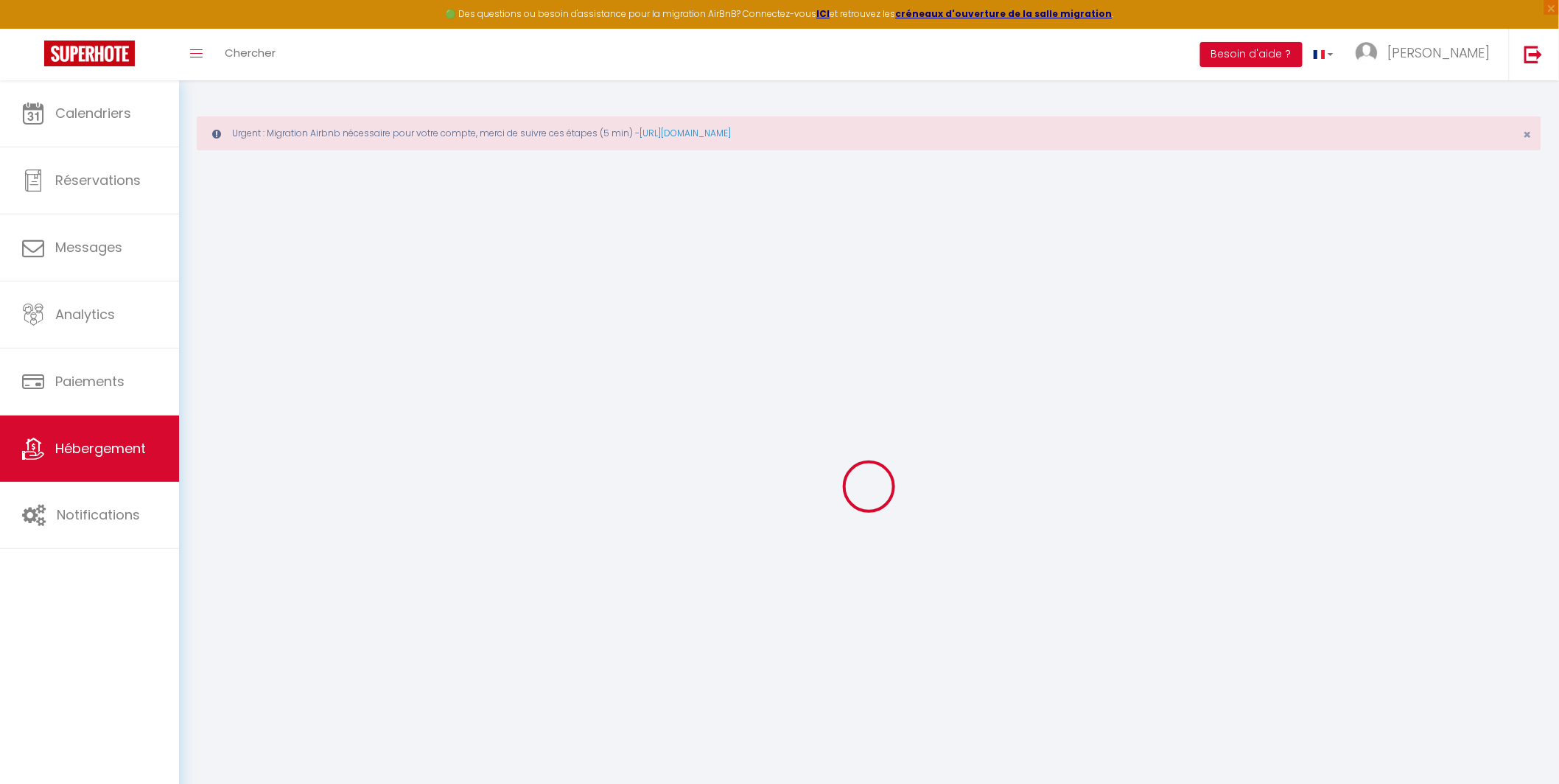
select select
checkbox input "false"
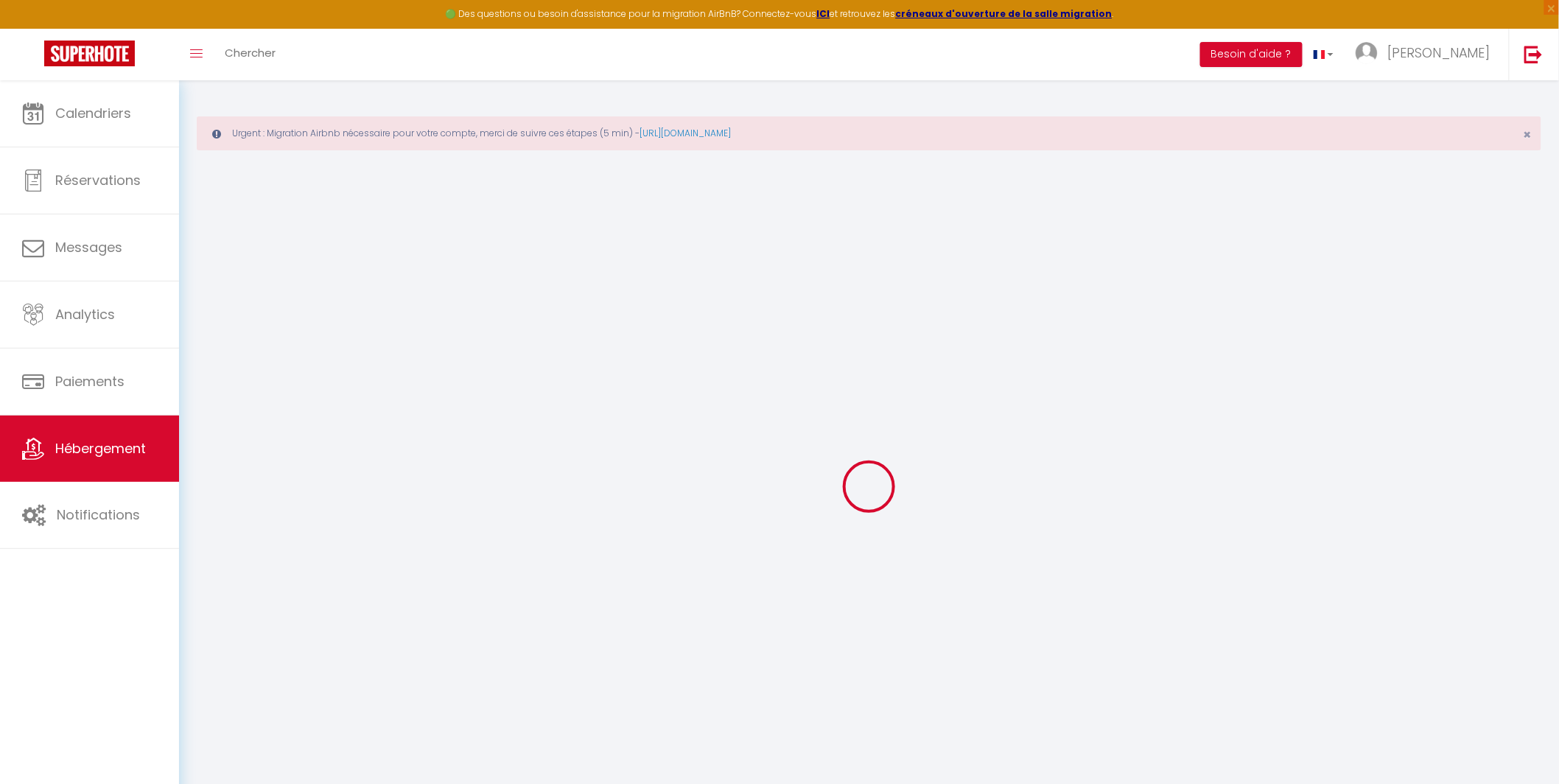
select select
checkbox input "false"
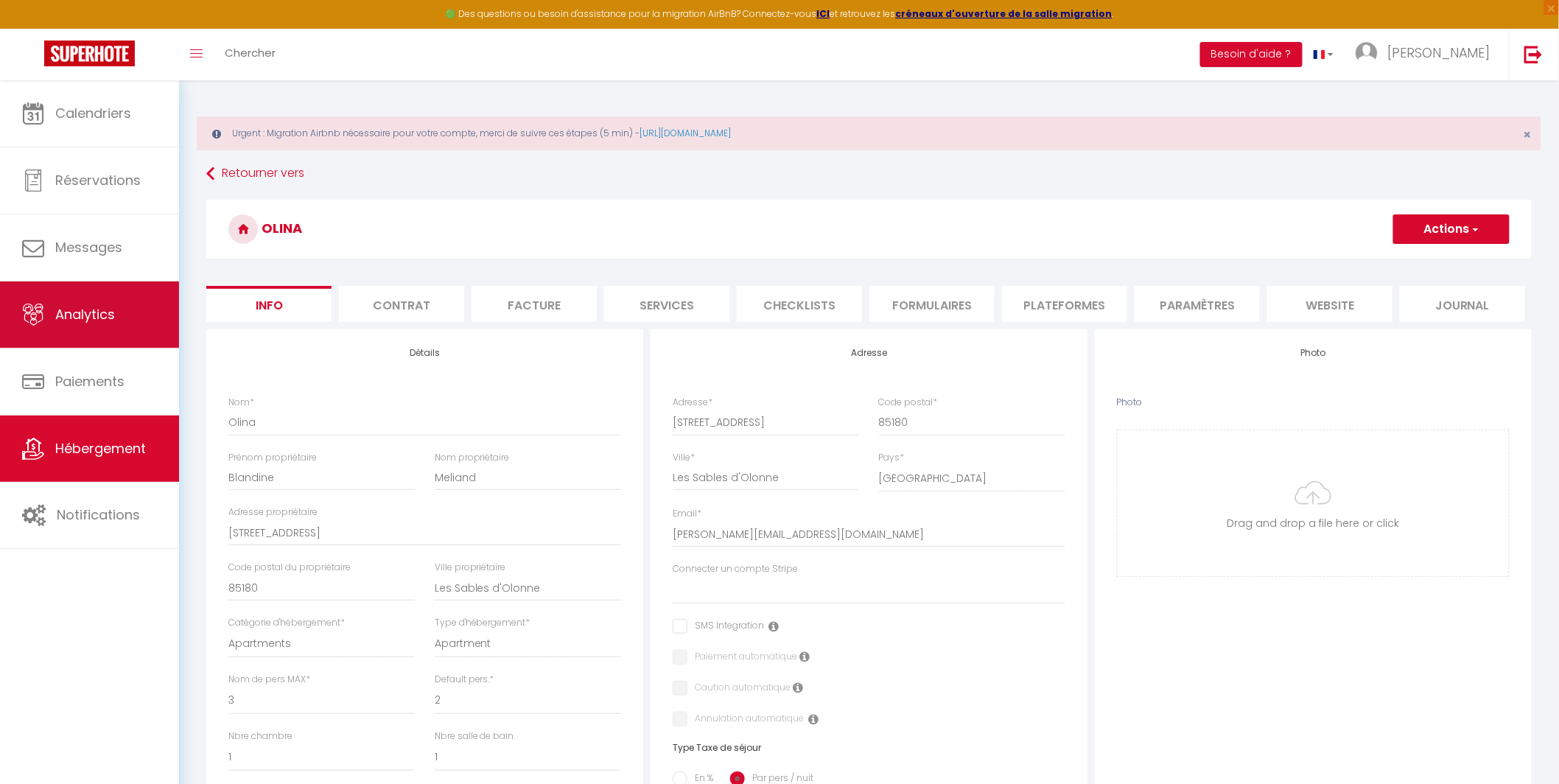
select select
checkbox input "false"
